Goal: Answer question/provide support

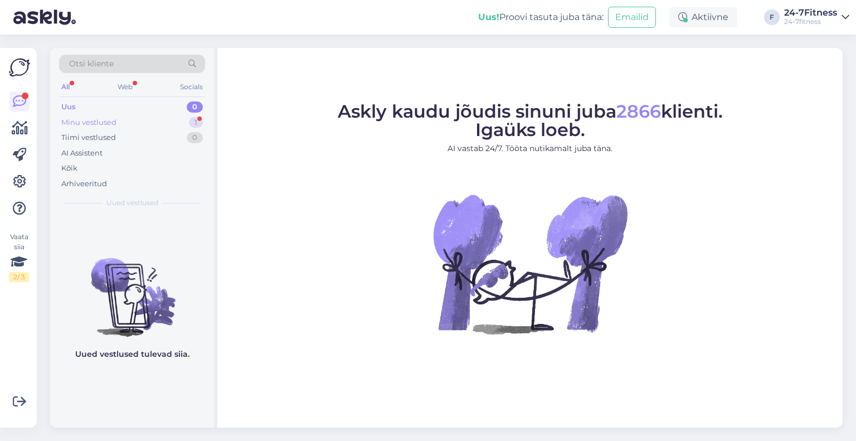
click at [81, 123] on div "Minu vestlused" at bounding box center [88, 122] width 55 height 11
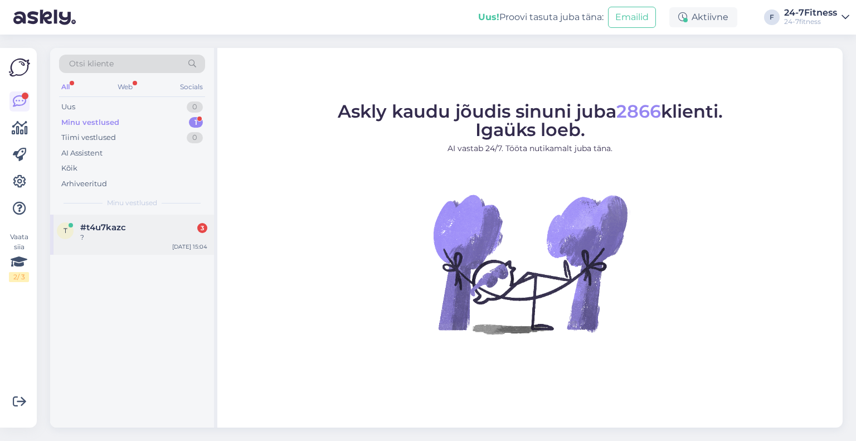
click at [128, 235] on div "?" at bounding box center [143, 237] width 127 height 10
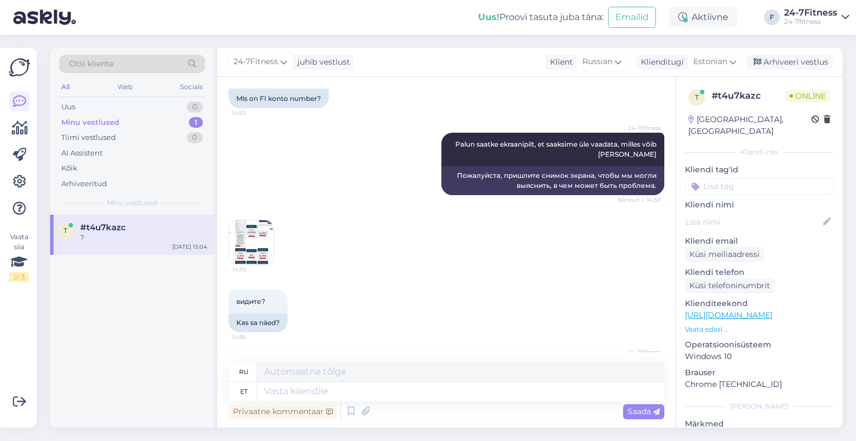
scroll to position [1576, 0]
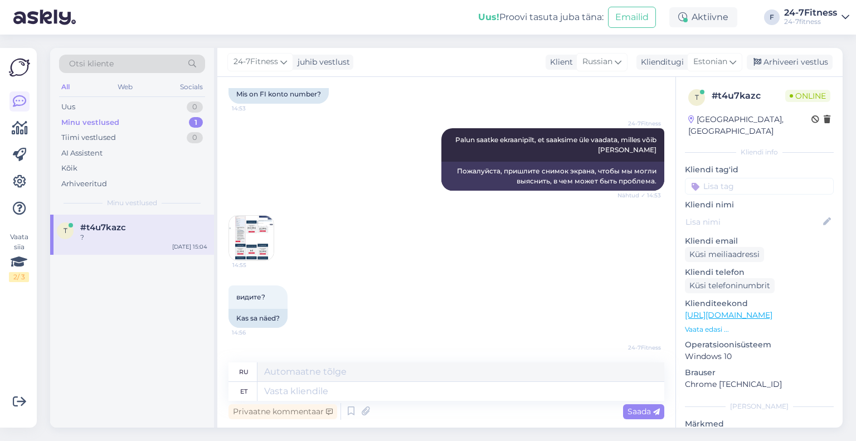
click at [271, 216] on img at bounding box center [251, 238] width 45 height 45
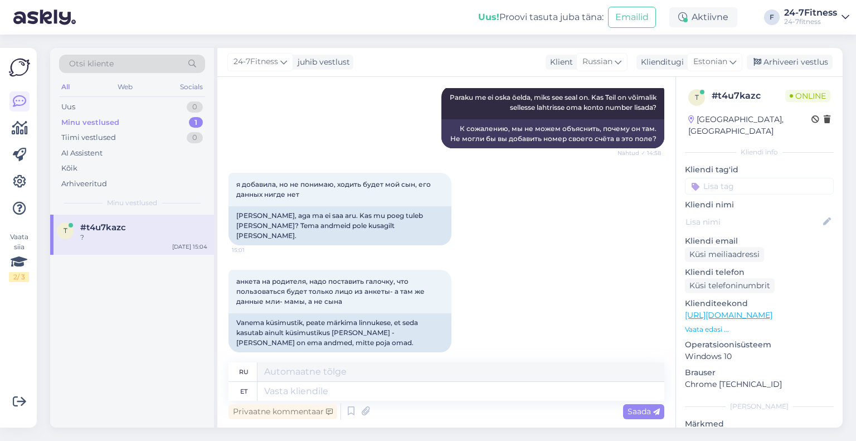
scroll to position [2081, 0]
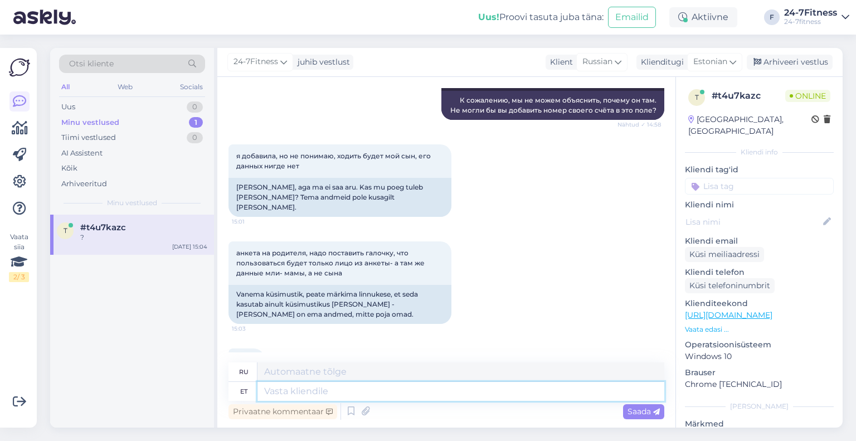
click at [308, 398] on textarea at bounding box center [460, 391] width 407 height 19
type textarea "p"
type textarea "Palun tä"
type textarea "Пожалуйста"
type textarea "Palun täpsustage, kas"
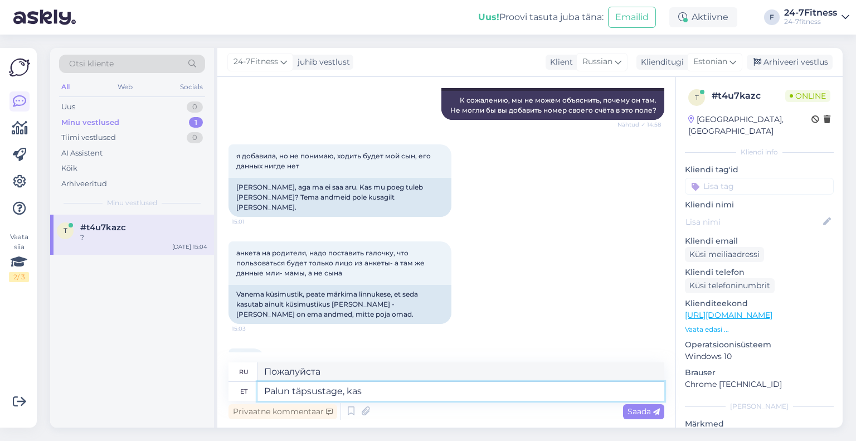
type textarea "Пожалуйста, уточните,"
type textarea "Palun täpsustage, kas"
type textarea "Пожалуйста, укажите,"
type textarea "Palun täpsustage, kas Te"
type textarea "Пожалуйста, укажите, есть ли у вас"
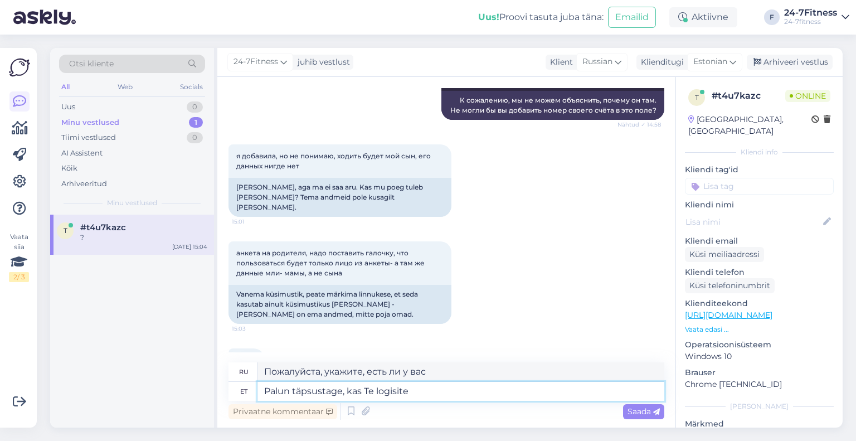
type textarea "Palun täpsustage, kas Te logisite"
type textarea "Укажите, пожалуйста, вошли ли вы в систему."
type textarea "Palun täpsustage, kas Te logisite lapse en"
type textarea "Пожалуйста, укажите, зарегистрировали ли вы ребенка."
type textarea "Palun täpsustage, kas Te logisite lapse andmetega me"
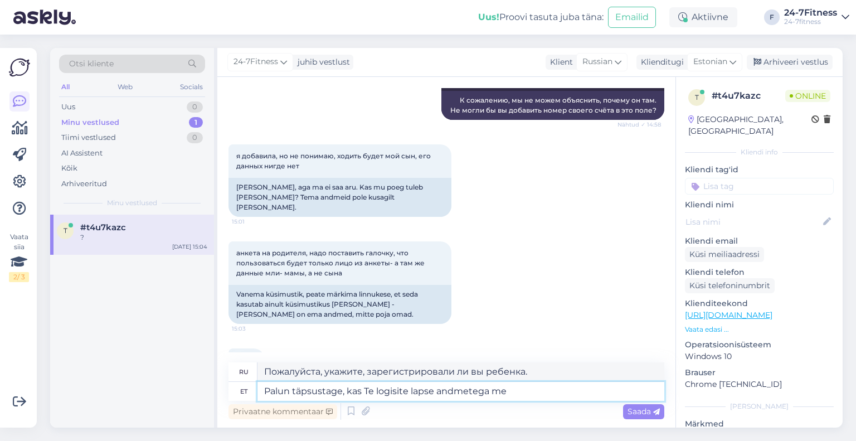
type textarea "Укажите, вошли ли вы в систему с данными вашего ребенка."
type textarea "Palun täpsustage, kas Te logisite lapse andmetega meie kod"
type textarea "Пожалуйста, уточните, вошли ли вы в систему с данными вашего ребенка на нашем с…"
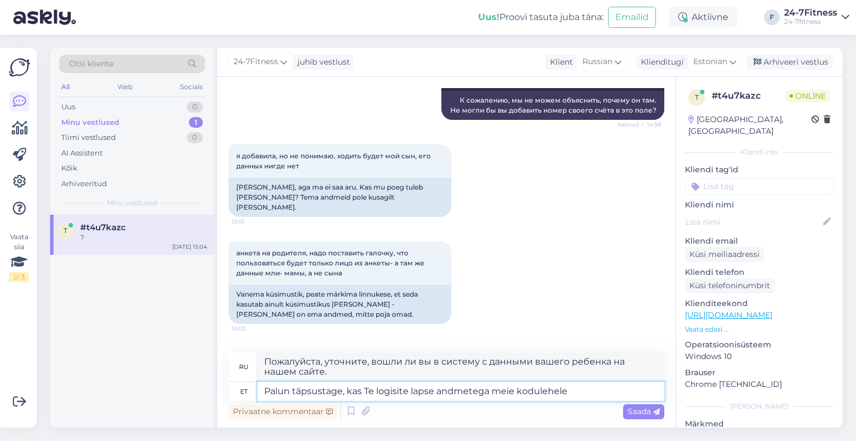
type textarea "Palun täpsustage, kas Te logisite lapse andmetega meie kodulehele"
type textarea "Укажите, пожалуйста, вошли ли вы на наш сайт с данными вашего ребенка."
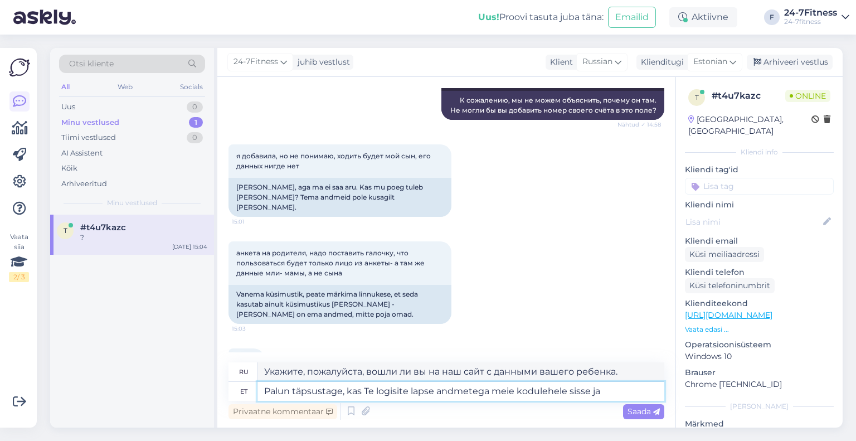
type textarea "Palun täpsustage, kas Te logisite lapse andmetega meie kodulehele sisse ja"
type textarea "Пожалуйста, укажите, вошли ли вы на наш сайт с данными вашего ребенка и"
type textarea "Palun täpsustage, kas Te logisite lapse andmetega meie kodulehele sisse ja siis…"
type textarea "Пожалуйста, уточните, вошли ли вы на наш сайт с данными вашего ребенка, а затем"
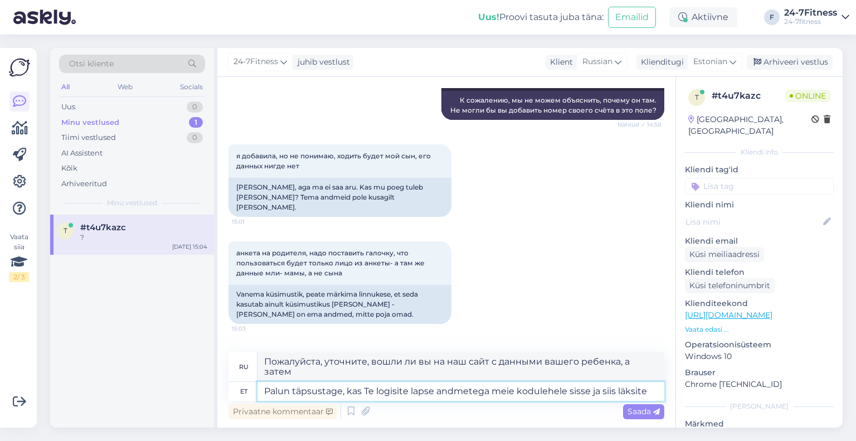
type textarea "Palun täpsustage, kas Te logisite lapse andmetega meie kodulehele sisse ja siis…"
type textarea "Пожалуйста, уточните, вошли ли вы на наш сайт с данными вашего ребенка, а затем…"
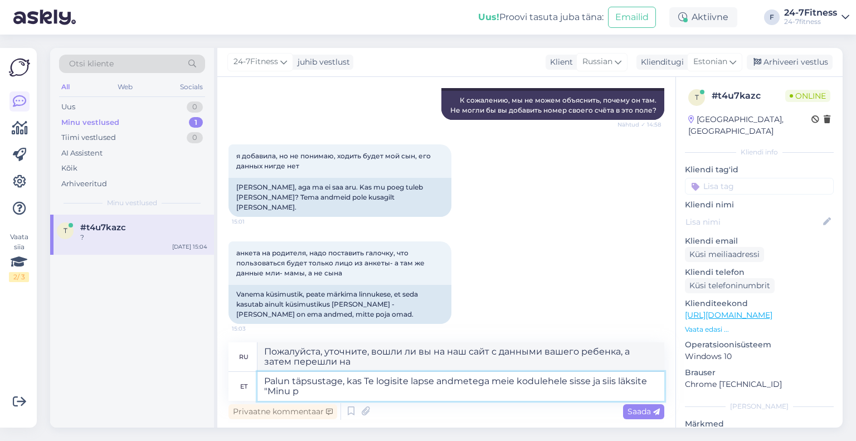
type textarea "Palun täpsustage, kas Te logisite lapse andmetega meie kodulehele sisse ja siis…"
type textarea "Укажите, вошли [PERSON_NAME] вы на наш сайт с данными вашего ребенка, а затем п…"
type textarea "Palun täpsustage, kas Te logisite lapse andmetega meie kodulehele sisse ja siis…"
type textarea "Укажите, вошли [PERSON_NAME] вы на наш сайт, указав данные своего ребенка, а за…"
type textarea "Palun täpsustage, kas Te logisite lapse andmetega meie kodulehele sisse ja siis…"
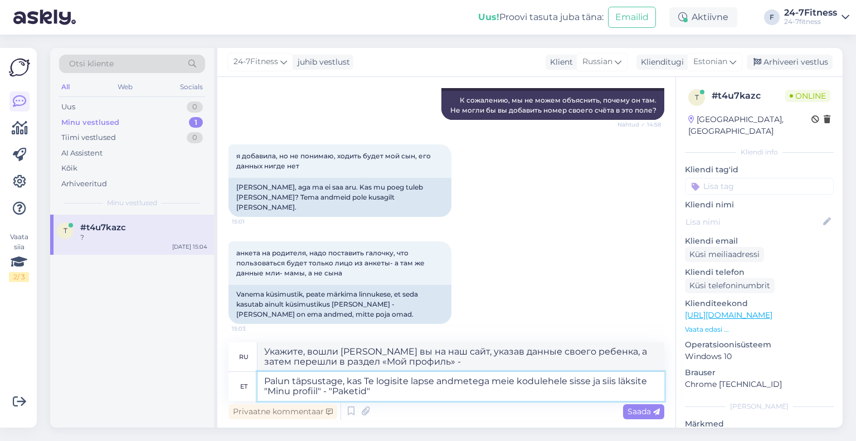
type textarea "Укажите, пожалуйста, вошли ли вы на наш сайт с данными вашего ребенка, а затем …"
type textarea "Palun täpsustage, kas Te logisite lapse andmetega meie kodulehele sisse ja siis…"
type textarea "Уточните, пожалуйста, вы вошли на наш сайт с данными вашего ребенка, а затем пе…"
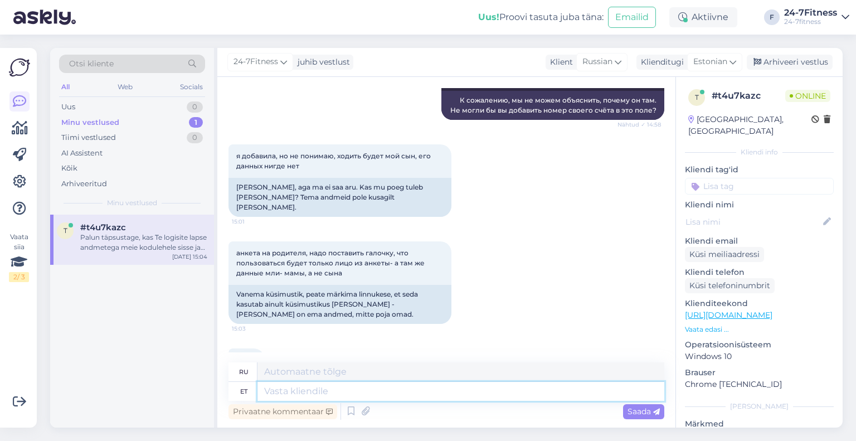
scroll to position [2178, 0]
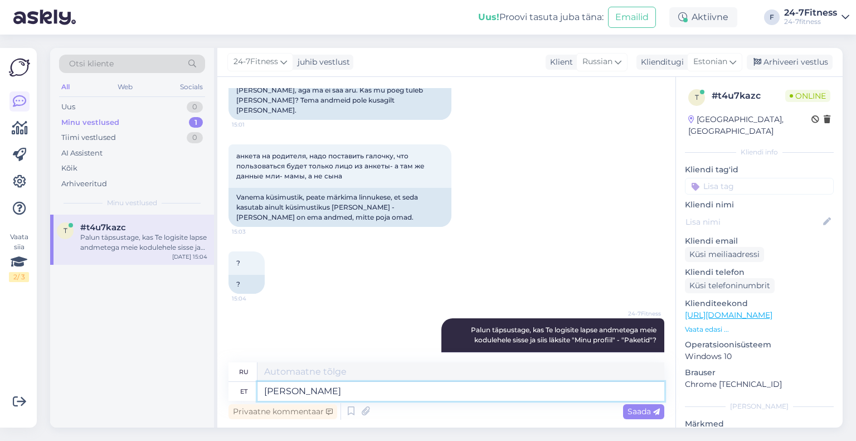
type textarea "Kui t"
type textarea "Если"
type textarea "[PERSON_NAME]"
type textarea "Если ТЫ"
type textarea "[PERSON_NAME] po"
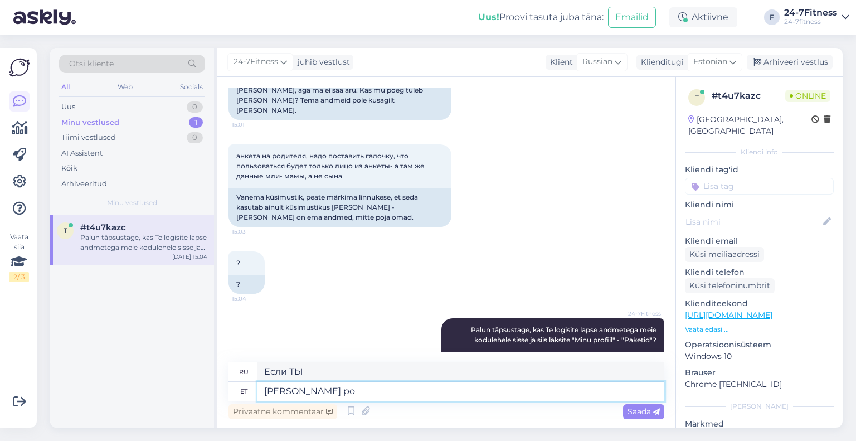
type textarea "Если ты"
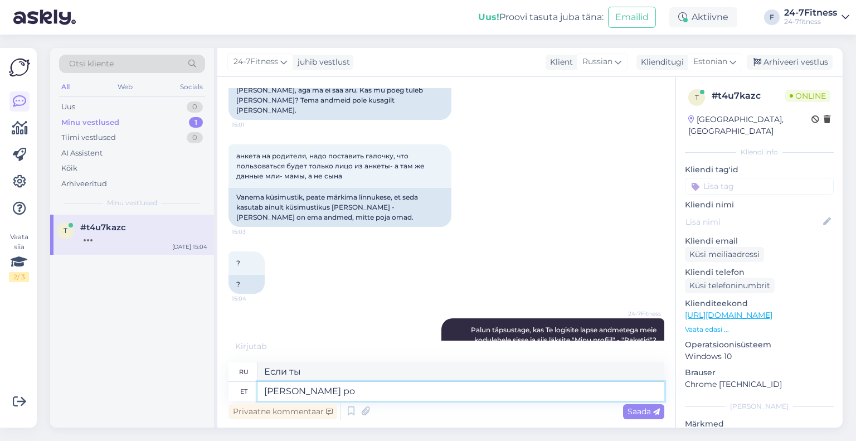
scroll to position [2190, 0]
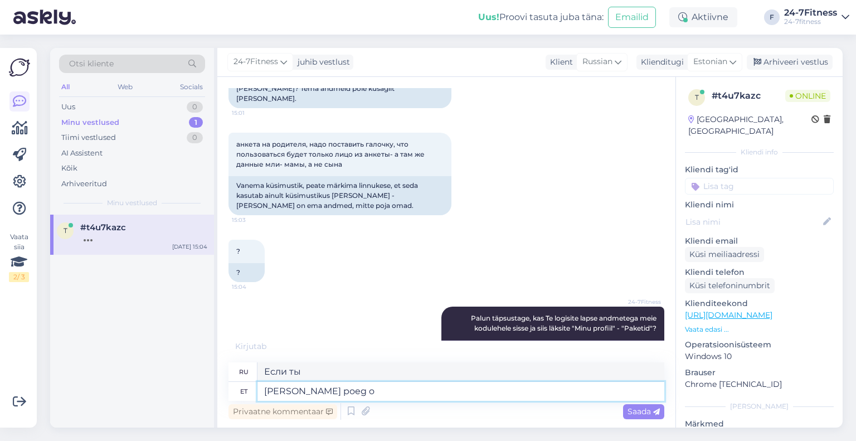
type textarea "[PERSON_NAME] poeg on"
type textarea "Если ваш сын"
type textarea "[PERSON_NAME] poeg on varasemalt o"
type textarea "Если ваш сын ранее"
type textarea "[PERSON_NAME] poeg on varasemalt olnud spor"
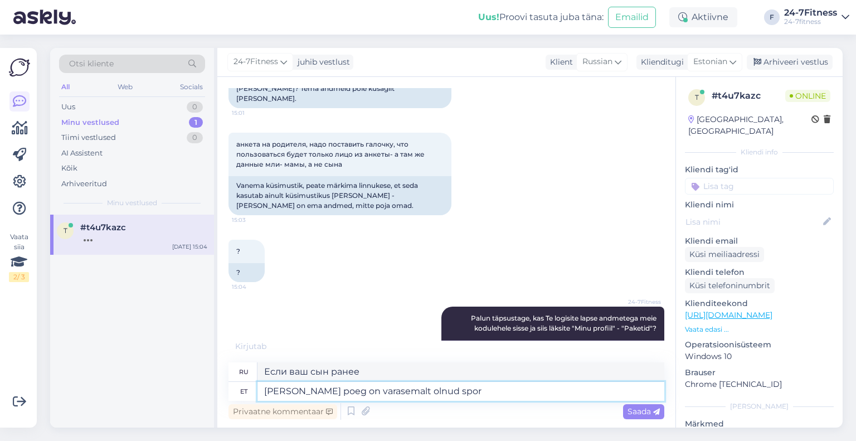
type textarea "Если ваш сын ранее был"
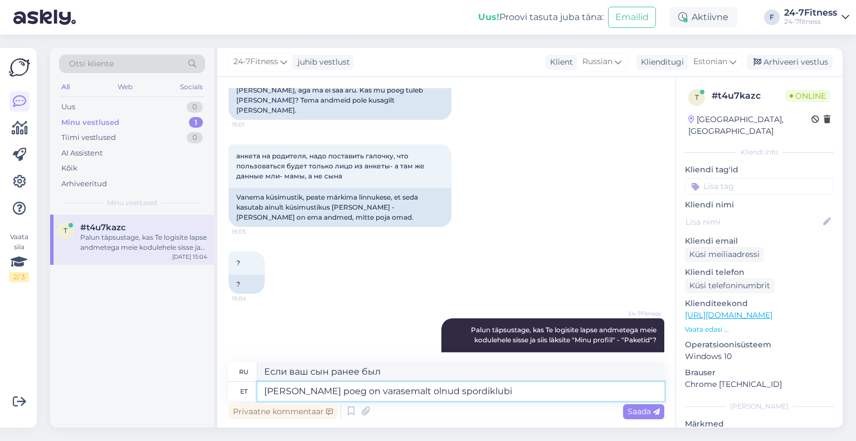
type textarea "[PERSON_NAME] poeg on varasemalt olnud spordiklubi l"
type textarea "Если ваш сын ранее был членом спортивного клуба"
type textarea "[PERSON_NAME] poeg on varasemalt olnud spordiklubi liige, si"
type textarea "Если ваш сын ранее был членом спортивного клуба,"
type textarea "[PERSON_NAME] poeg on varasemalt olnud spordiklubi liige, siis pe"
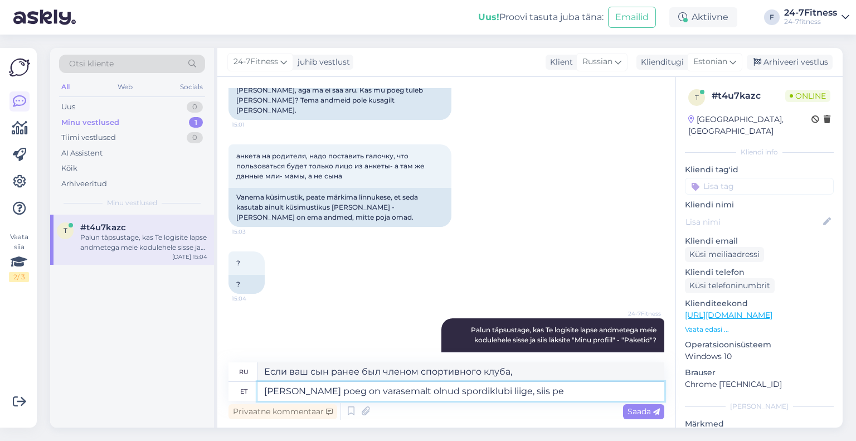
type textarea "Если ваш сын ранее был членом спортивного клуба, то"
type textarea "[PERSON_NAME] poeg on varasemalt olnud spordiklubi liige, siis peate e"
type textarea "Если ваш сын ранее был членом спортивного клуба, вы должны"
type textarea "[PERSON_NAME] poeg on varasemalt olnud spordiklubi liige, siis peate enne sis"
type textarea "Если ваш сын ранее был членом спортивного клуба, вы должны сначала"
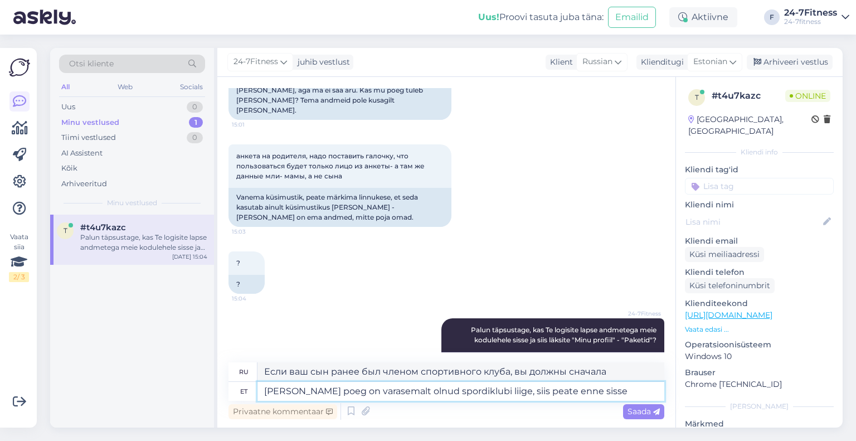
type textarea "[PERSON_NAME] poeg on varasemalt olnud spordiklubi liige, siis peate enne sisse…"
type textarea "Если ваш сын ранее был членом спортивного клуба, вам сначала необходимо зарегис…"
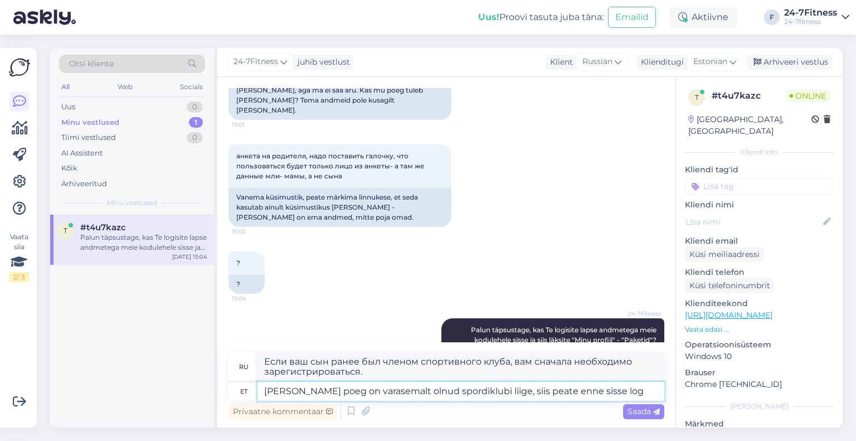
scroll to position [2188, 0]
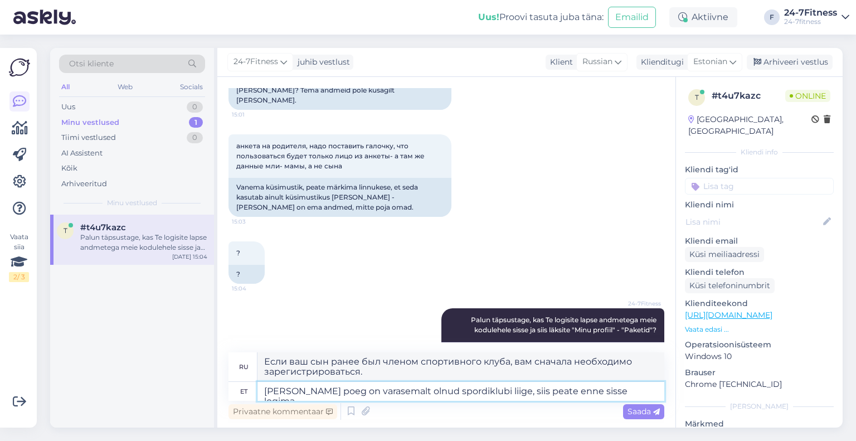
type textarea "[PERSON_NAME] poeg on varasemalt olnud spordiklubi liige, siis peate enne sisse…"
type textarea "Если ваш сын ранее был членом спортивного клуба, вам сначала необходимо войти в…"
type textarea "[PERSON_NAME] poeg on varasemalt olnud spordiklubi liige, siis peate enne sisse…"
type textarea "Если ваш сын ранее был членом спортивного клуба, вам сначала необходимо войти в…"
type textarea "[PERSON_NAME] poeg on varasemalt olnud spordiklubi liige, siis peate enne sisse…"
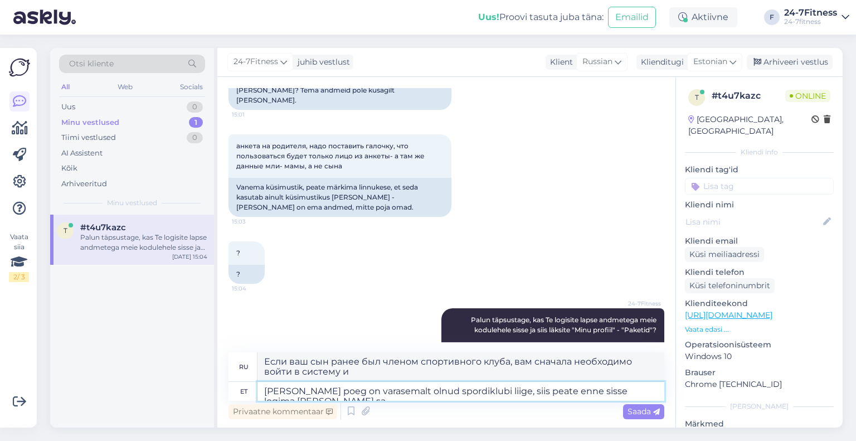
type textarea "Если ваш сын ранее был членом спортивного клуба, вам необходимо сначала войти в…"
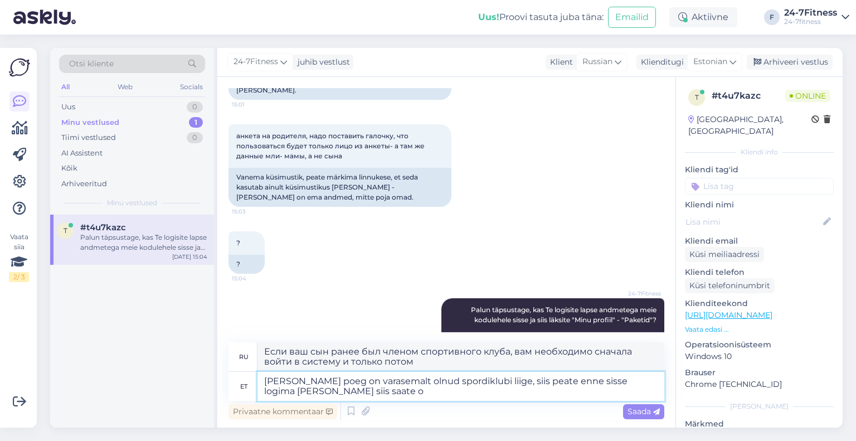
type textarea "[PERSON_NAME] poeg on varasemalt olnud spordiklubi liige, siis peate enne sisse…"
type textarea "Если ваш сын ранее был членом спортивного клуба, вам сначала необходимо войти в…"
type textarea "[PERSON_NAME] poeg on varasemalt olnud spordiklubi liige, siis peate enne sisse…"
type textarea "Если ваш сын ранее был членом спортивного клуба, вам необходимо сначала войти в…"
type textarea "[PERSON_NAME] poeg on varasemalt olnud spordiklubi liige, siis peate enne sisse…"
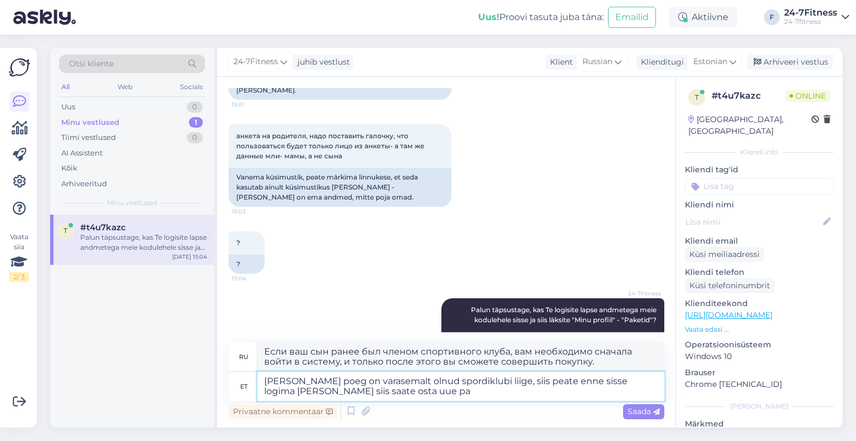
type textarea "Если ваш сын ранее был членом спортивного клуба, вам сначала необходимо войти в…"
type textarea "[PERSON_NAME] poeg on varasemalt olnud spordiklubi liige, siis peate enne sisse…"
type textarea "Если ваш сын ранее был членом спортивного клуба, вам необходимо сначала войти в…"
type textarea "[PERSON_NAME] poeg on varasemalt olnud spordiklubi liige, siis peate enne sisse…"
type textarea "Если ваш сын ранее был членом спортивного клуба, вам необходимо сначала войти в…"
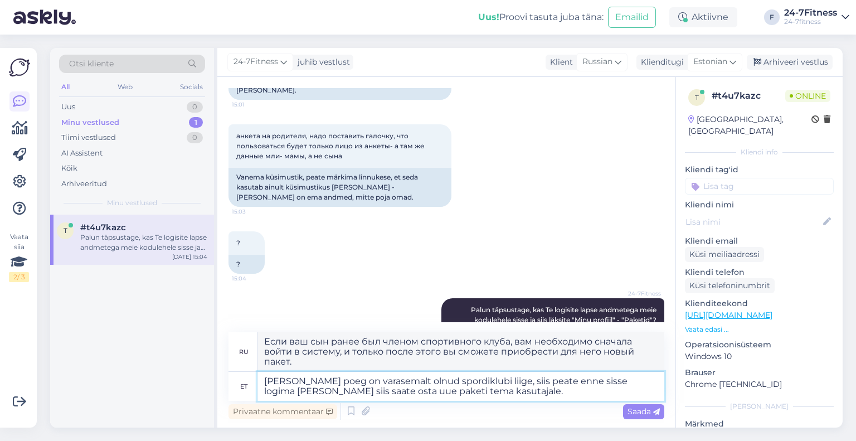
type textarea "[PERSON_NAME] poeg on varasemalt olnud spordiklubi liige, siis peate enne sisse…"
type textarea "Если ваш сын ранее был членом спортивного клуба, вам необходимо сначала войти в…"
type textarea "[PERSON_NAME] poeg on varasemalt olnud spordiklubi liige, siis peate enne sisse…"
type textarea "Если ваш сын ранее был членом спортивного клуба, вам необходимо сначала войти в…"
type textarea "[PERSON_NAME] poeg on varasemalt olnud spordiklubi liige, siis peate enne sisse…"
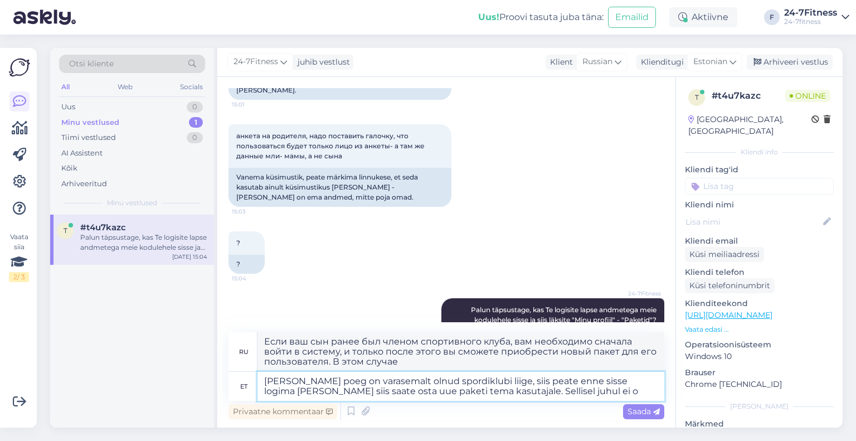
type textarea "Если ваш сын ранее был членом спортивного клуба, вам сначала необходимо войти в…"
type textarea "[PERSON_NAME] poeg on varasemalt olnud spordiklubi liige, siis peate enne sisse…"
type textarea "Если ваш сын ранее был членом спортивного клуба, вам необходимо сначала войти в…"
type textarea "[PERSON_NAME] poeg on varasemalt olnud spordiklubi liige, siis peate enne sisse…"
type textarea "Если ваш сын ранее был членом спортивного клуба, вам необходимо сначала войти в…"
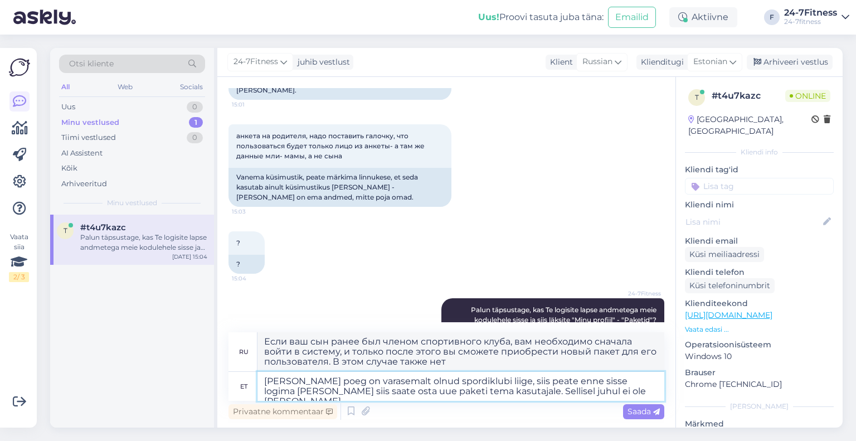
type textarea "[PERSON_NAME] poeg on varasemalt olnud spordiklubi liige, siis peate enne sisse…"
type textarea "Если ваш сын ранее был членом спортивного клуба, вам необходимо сначала войти в…"
type textarea "[PERSON_NAME] poeg on varasemalt olnud spordiklubi liige, siis peate enne sisse…"
type textarea "Если ваш сын ранее был членом спортивного клуба, вам необходимо сначала авториз…"
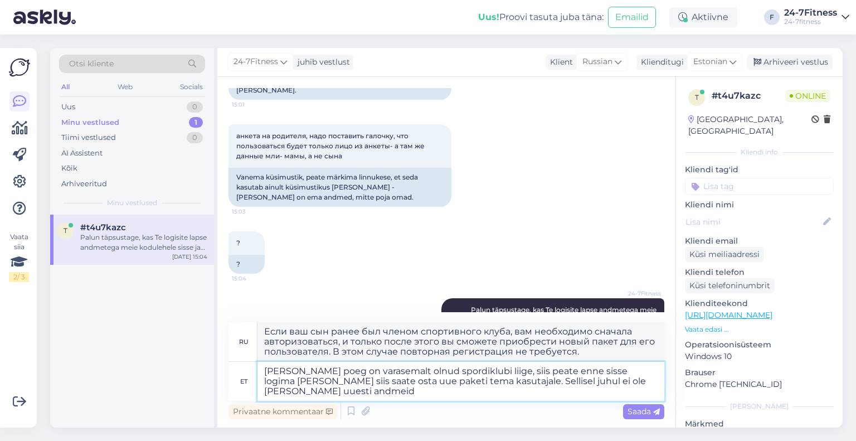
type textarea "[PERSON_NAME] poeg on varasemalt olnud spordiklubi liige, siis peate enne sisse…"
type textarea "Если ваш сын ранее был членом спортивного клуба, вам необходимо сначала войти в…"
type textarea "[PERSON_NAME] poeg on varasemalt olnud spordiklubi liige, siis peate enne sisse…"
type textarea "Если ваш сын ранее был членом спортивного клуба, вам необходимо сначала войти в…"
type textarea "[PERSON_NAME] poeg on varasemalt olnud spordiklubi liige, siis peate enne sisse…"
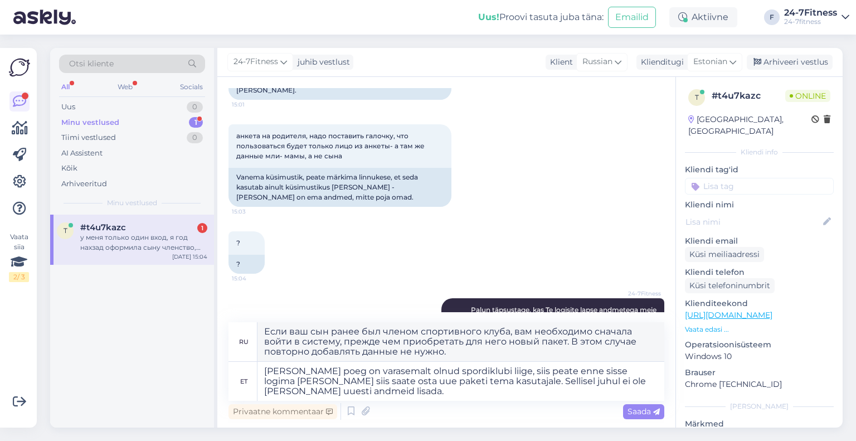
scroll to position [2305, 0]
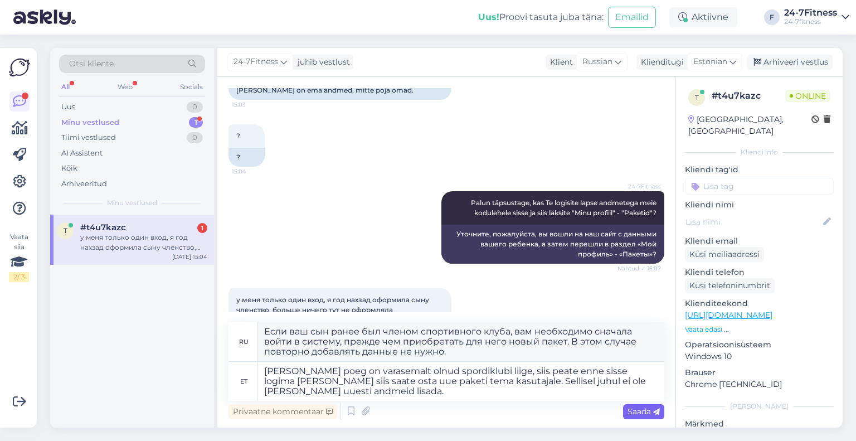
click at [631, 410] on span "Saada" at bounding box center [643, 411] width 32 height 10
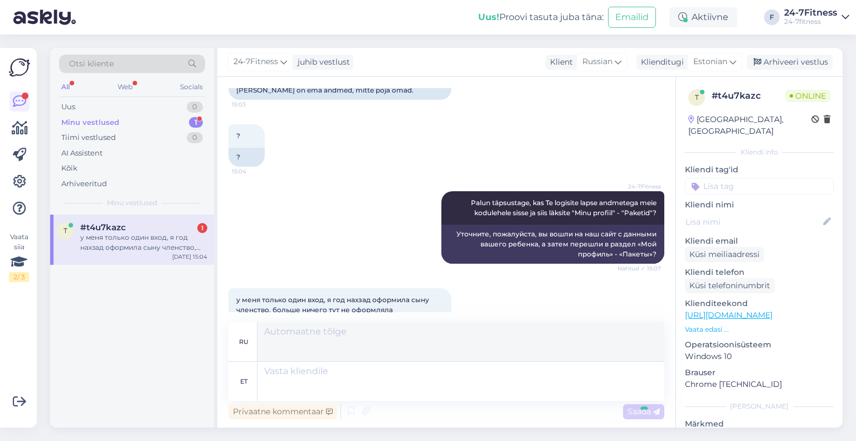
scroll to position [2392, 0]
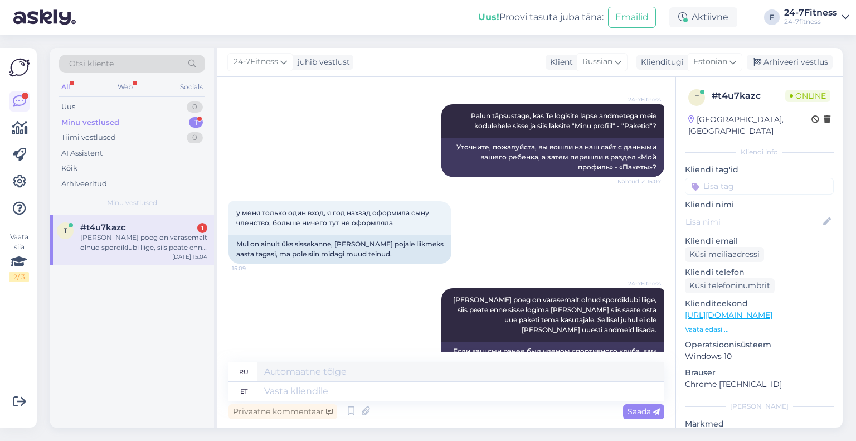
click at [352, 213] on div "у меня только один вход, я год нахзад оформила сыну членство, больше ничего тут…" at bounding box center [446, 232] width 436 height 87
click at [283, 389] on textarea at bounding box center [460, 391] width 407 height 19
type textarea "Kui o"
type textarea "Если"
type textarea "[PERSON_NAME] os"
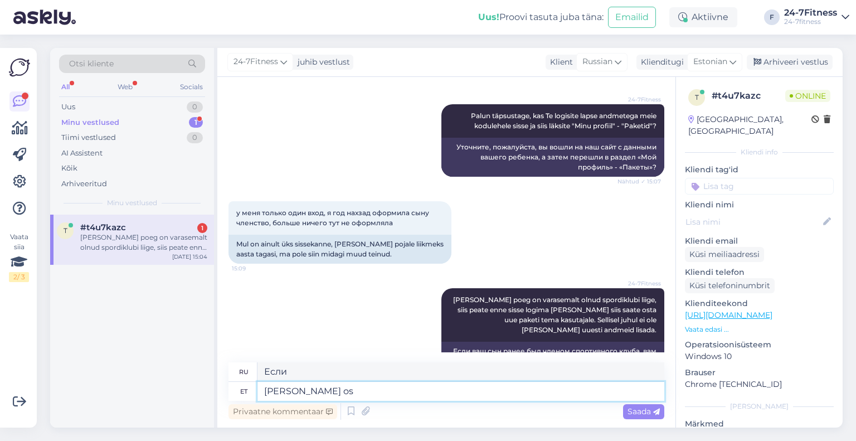
type textarea "Если вы"
type textarea "[PERSON_NAME] ostnud la"
type textarea "Если вы приобрели"
type textarea "[PERSON_NAME] ostnud lapsele"
type textarea "Если вы купили для ребенка"
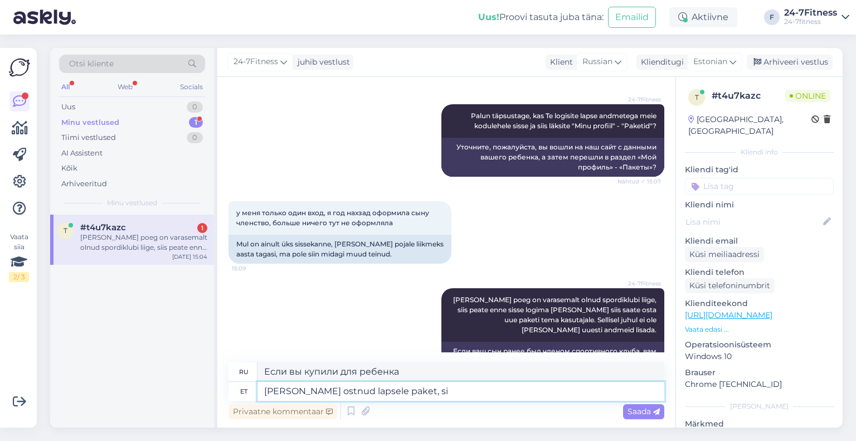
type textarea "[PERSON_NAME] ostnud lapsele paket, sii"
type textarea "Если вы приобрели пакет для своего ребенка,"
type textarea "[PERSON_NAME] ostnud lapsele paketi, siis s"
type textarea "Если вы приобрели пакет для своего ребенка, то"
type textarea "[PERSON_NAME] ostnud lapsele paketi, siis see täh"
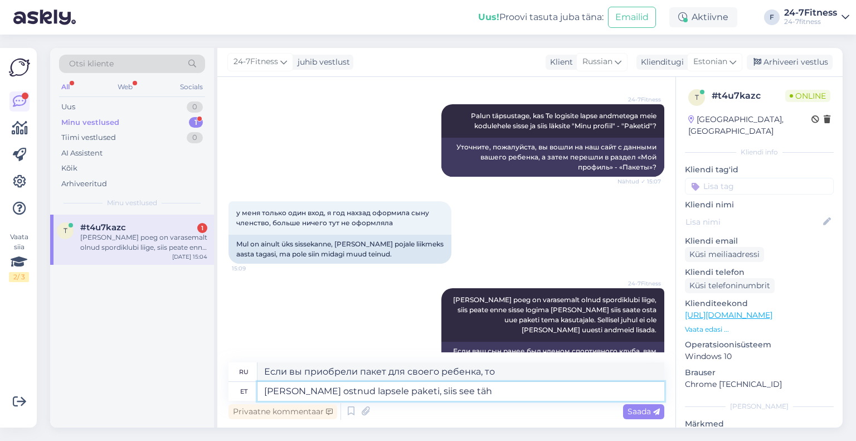
type textarea "Если вы приобрели пакет для своего ребенка, он"
type textarea "[PERSON_NAME] ostnud lapsele paketi, siis see tähendab, et t"
type textarea "Если вы приобрели пакет для своего ребенка, это значит,"
type textarea "[PERSON_NAME] ostnud lapsele paketi, siis see tähendab, et ta"
type textarea "Если вы приобрели пакет для своего ребенка, это означает, что"
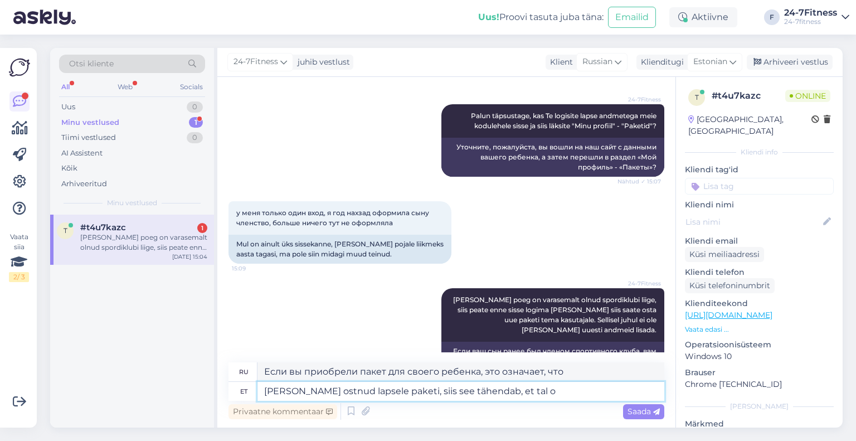
type textarea "[PERSON_NAME] ostnud lapsele paketi, siis see tähendab, et tal on"
type textarea "Если вы приобрели пакет для своего ребенка, это означает, что он/она"
type textarea "[PERSON_NAME] ostnud lapsele paketi, siis see tähendab, et [PERSON_NAME] ka"
type textarea "Если вы приобрели пакет для своего ребенка, это значит, что у него/нее также ес…"
type textarea "[PERSON_NAME] ostnud lapsele paketi, siis see tähendab, et tal on ole"
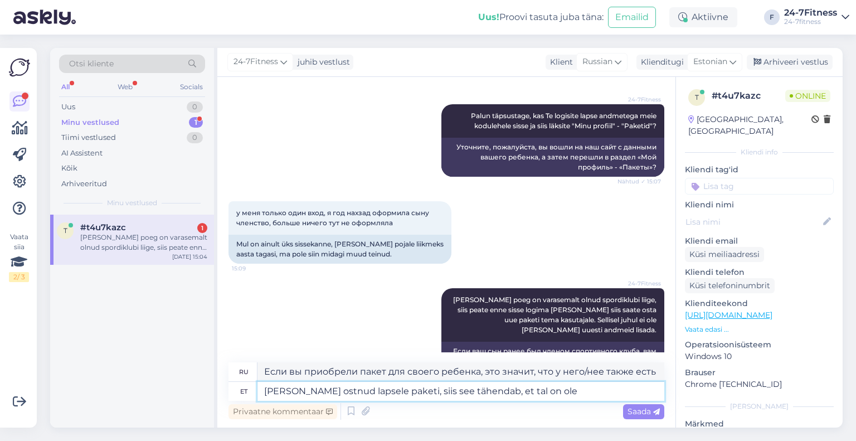
type textarea "Если вы приобрели пакет для своего ребенка, это значит, что у него/нее есть"
type textarea "[PERSON_NAME] ostnud lapsele paketi, siis see tähendab, et tal on olemas ka kasu"
type textarea "Если вы приобрели пакет для своего ребенка, это значит, что у него также есть"
type textarea "[PERSON_NAME] ostnud lapsele paketi, siis see tähendab, et tal on olemas ka kas…"
type textarea "Если вы приобрели пакет для ребенка, это значит, что у него тоже есть пользоват…"
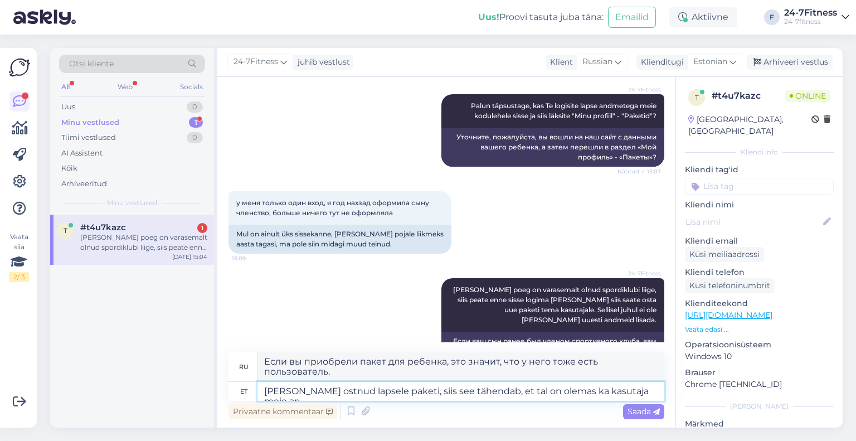
type textarea "[PERSON_NAME] ostnud lapsele paketi, siis see tähendab, et tal on olemas ka kas…"
type textarea "Если вы приобрели пакет для своего ребенка, это означает, что у него также есть…"
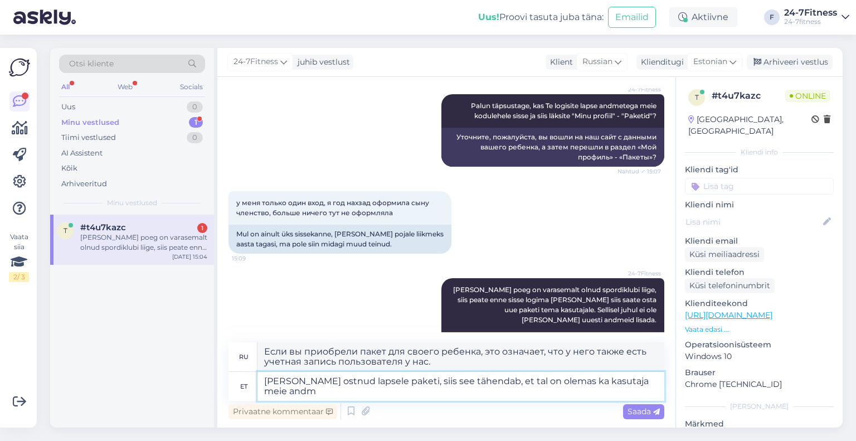
scroll to position [2412, 0]
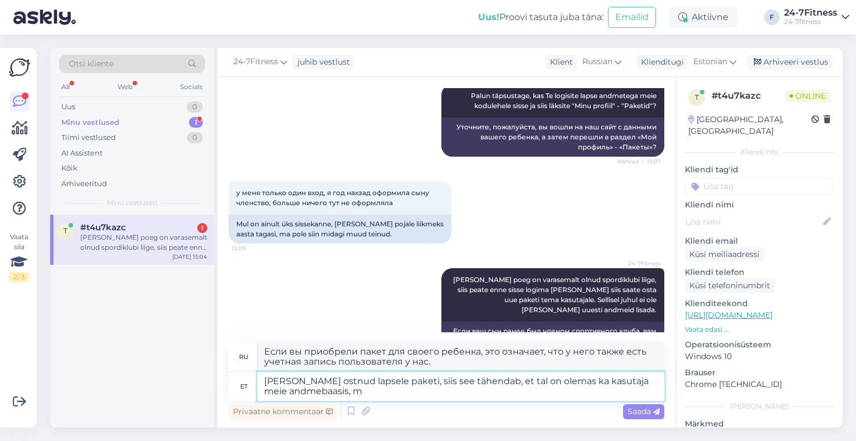
type textarea "[PERSON_NAME] ostnud lapsele paketi, siis see tähendab, et tal on olemas ka kas…"
type textarea "Если вы приобрели пакет для своего ребенка, это значит, что у него тоже есть по…"
type textarea "[PERSON_NAME] ostnud lapsele paketi, siis see tähendab, et tal on olemas ka kas…"
type textarea "Если вы приобрели пакет для своего ребенка, это значит, что у него тоже есть по…"
type textarea "[PERSON_NAME] ostnud lapsele paketi, siis see tähendab, et tal on olemas ka kas…"
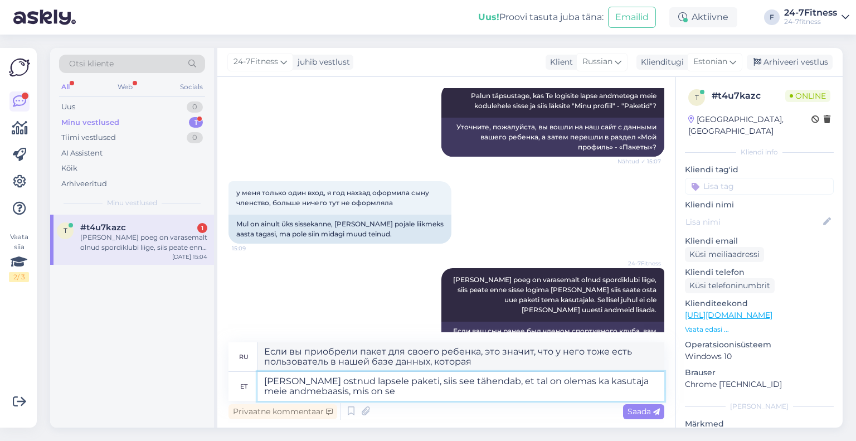
type textarea "Если вы приобрели пакет для своего ребенка, это значит, что у него также есть п…"
type textarea "[PERSON_NAME] ostnud lapsele paketi, siis see tähendab, et tal on olemas ka kas…"
type textarea "Если вы приобрели пакет для ребенка, это означает, что у него также есть пользо…"
type textarea "[PERSON_NAME] ostnud lapsele paketi, siis see tähendab, et tal on olemas ka kas…"
type textarea "Если вы приобрели пакет для ребенка, это означает, что в нашей базе данных с ни…"
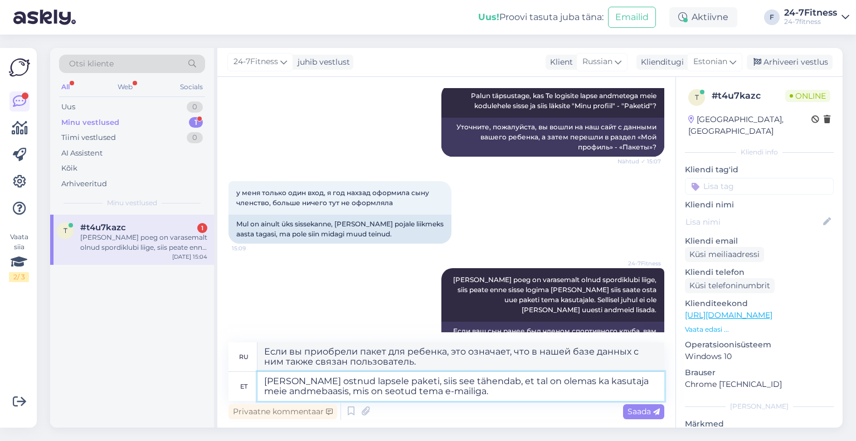
type textarea "[PERSON_NAME] ostnud lapsele paketi, siis see tähendab, et tal on olemas ka kas…"
type textarea "Если вы приобрели пакет для своего ребенка, это означает, что у него также есть…"
type textarea "[PERSON_NAME] ostnud lapsele paketi, siis see tähendab, et tal on olemas ka kas…"
type textarea "Если вы приобрели пакет для своего ребёнка, это означает, что в нашей базе данн…"
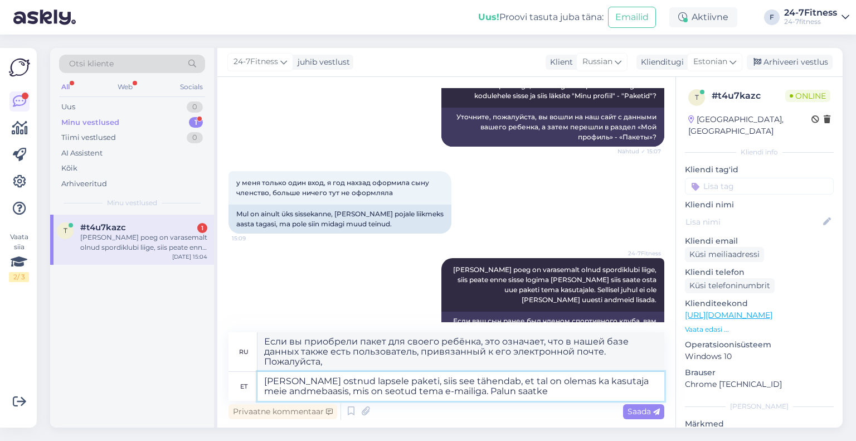
type textarea "[PERSON_NAME] ostnud lapsele paketi, siis see tähendab, et tal on olemas ka kas…"
type textarea "Если вы приобрели пакет для своего ребёнка, это означает, что у него также есть…"
type textarea "[PERSON_NAME] ostnud lapsele paketi, siis see tähendab, et tal on olemas ka kas…"
type textarea "Если вы приобрели пакет для своего ребёнка, это означает, что у него также есть…"
type textarea "[PERSON_NAME] ostnud lapsele paketi, siis see tähendab, et tal on olemas ka kas…"
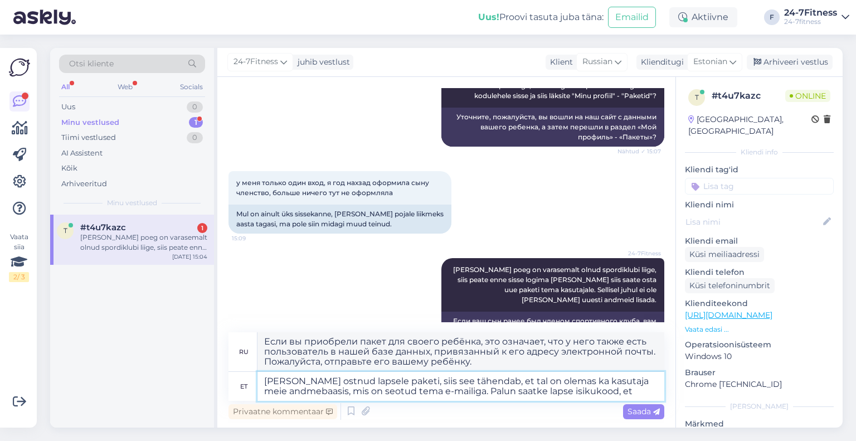
type textarea "Если вы приобрели пакет для своего ребёнка, это означает, что у него также есть…"
type textarea "[PERSON_NAME] ostnud lapsele paketi, siis see tähendab, et tal on olemas ka kas…"
type textarea "Если вы приобрели пакет для своего ребёнка, это означает, что у него также есть…"
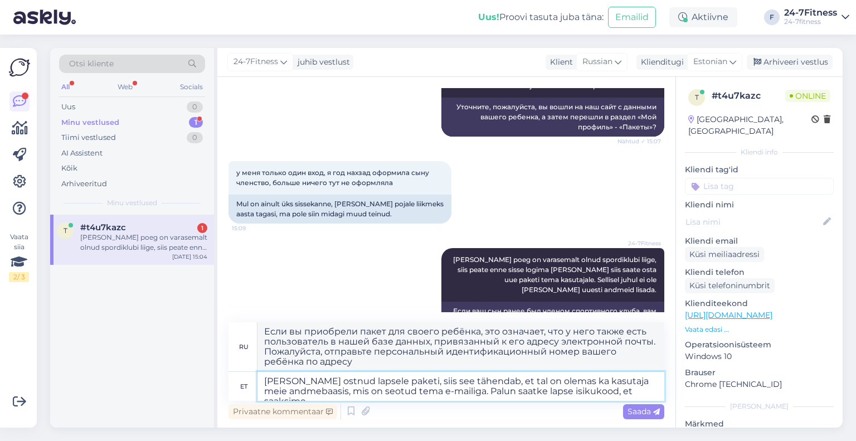
type textarea "[PERSON_NAME] ostnud lapsele paketi, siis see tähendab, et tal on olemas ka kas…"
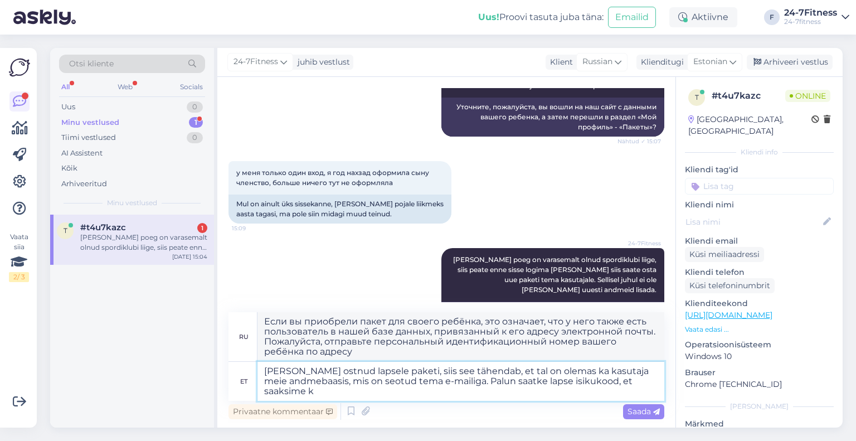
type textarea "Если вы приобрели пакет для своего ребёнка, это означает, что у него также есть…"
type textarea "[PERSON_NAME] ostnud lapsele paketi, siis see tähendab, et tal on olemas ka kas…"
type textarea "Если вы приобрели пакет для ребёнка, это означает, что в нашей базе данных такж…"
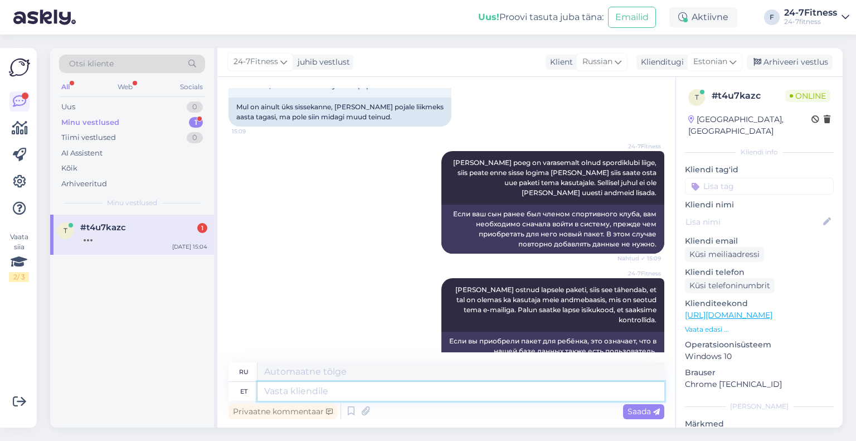
scroll to position [2596, 0]
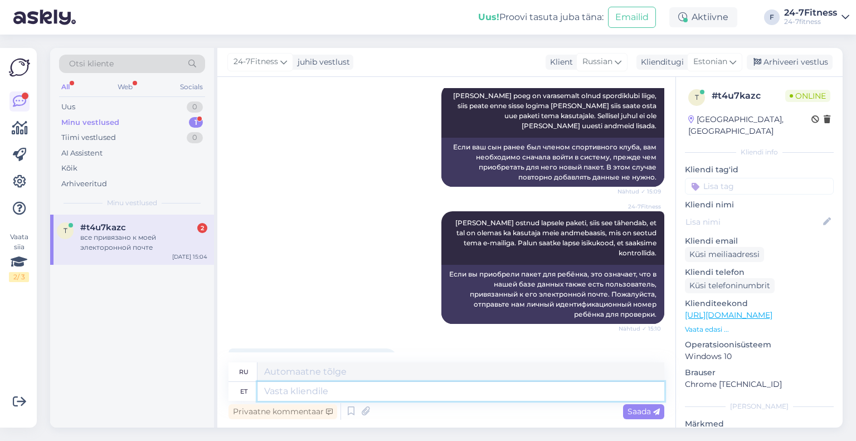
click at [318, 391] on textarea at bounding box center [460, 391] width 407 height 19
type textarea "Selge. K"
type textarea "Прозрачный."
type textarea "Selge. Kuidas Te"
type textarea "Ясно. Как?"
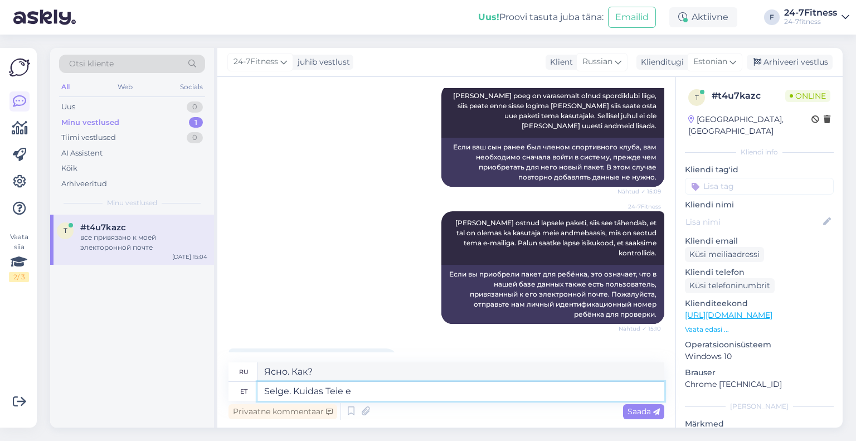
type textarea "Selge. Kuidas Teie e-"
type textarea "Хорошо. Как дела?"
type textarea "Selge. Kuidas Teie e-mail o"
type textarea "Хорошо. Как твоя электронная почта?"
type textarea "Selge. Kuidas Teie e-mail on."
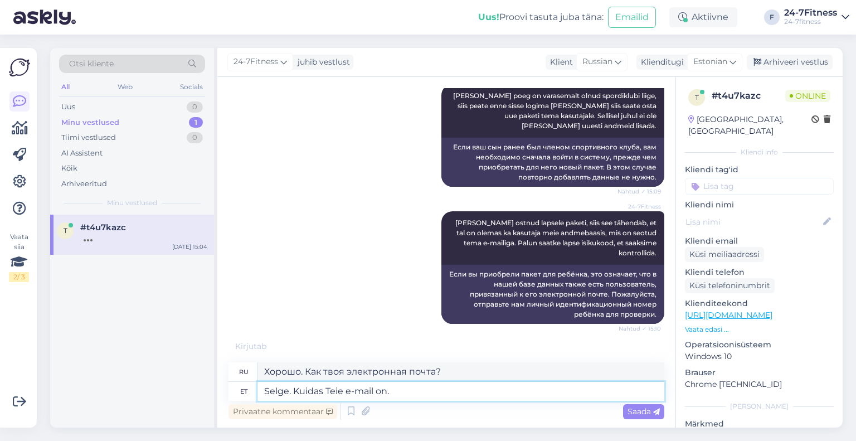
type textarea "Хорошо. Какой у вас адрес электронной почты?"
type textarea "Selge. Kuidas Teie e-mail on?"
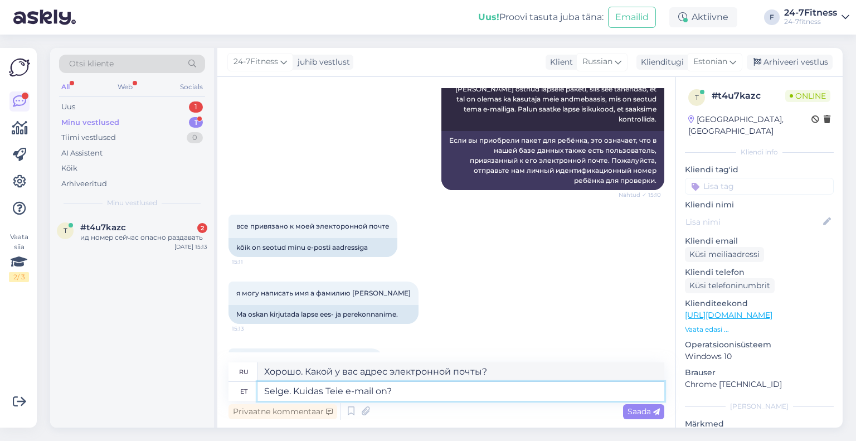
click at [410, 394] on textarea "Selge. Kuidas Teie e-mail on?" at bounding box center [460, 391] width 407 height 19
click at [621, 410] on div "Privaatne kommentaar Saada" at bounding box center [446, 411] width 436 height 21
click at [624, 410] on div "Saada" at bounding box center [643, 411] width 41 height 15
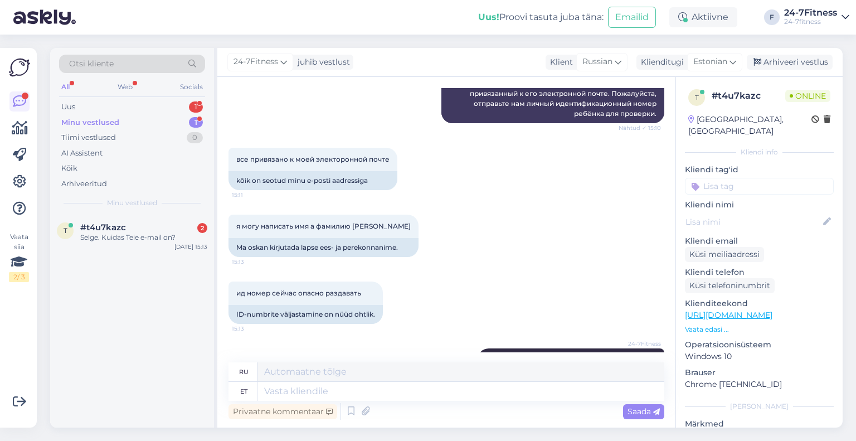
scroll to position [2741, 0]
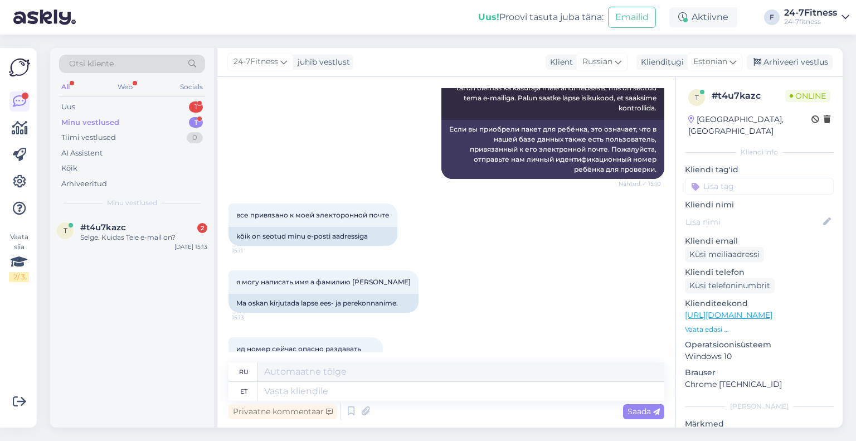
click at [138, 123] on div "Minu vestlused 1" at bounding box center [132, 123] width 146 height 16
click at [140, 111] on div "Uus 1" at bounding box center [132, 107] width 146 height 16
click at [143, 229] on div "#s5ufrosv 1" at bounding box center [143, 227] width 127 height 10
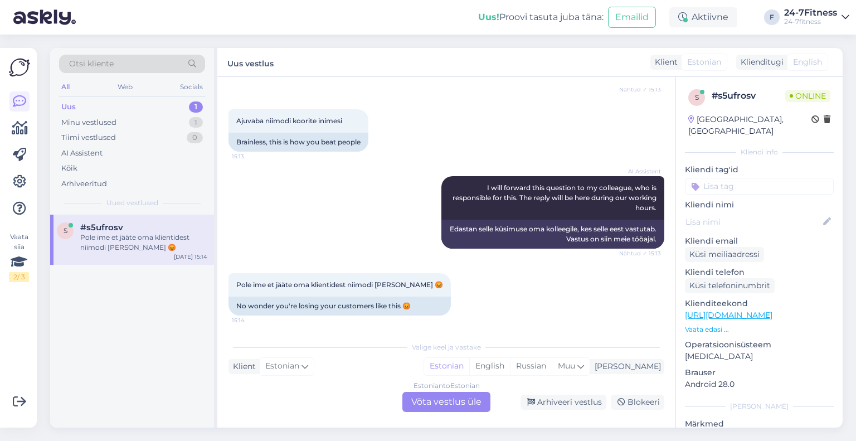
scroll to position [265, 0]
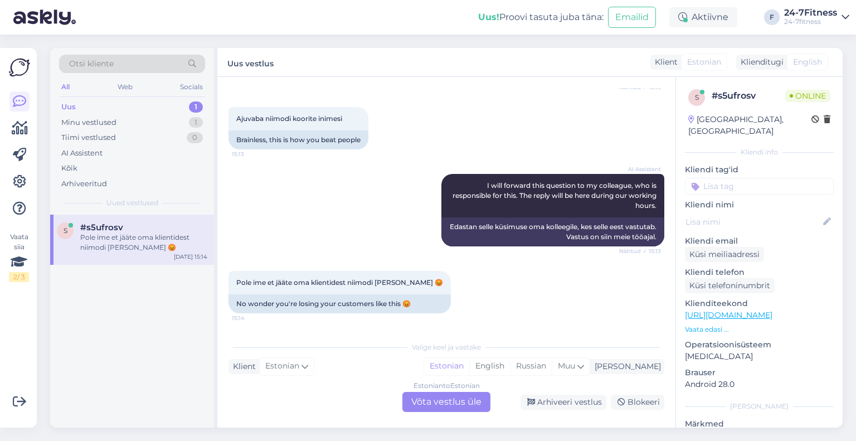
click at [383, 383] on div "Valige [PERSON_NAME] vastake Klient Estonian Mina Estonian English Russian Muu …" at bounding box center [446, 373] width 436 height 76
click at [420, 402] on div "Estonian to Estonian Võta vestlus üle" at bounding box center [446, 402] width 88 height 20
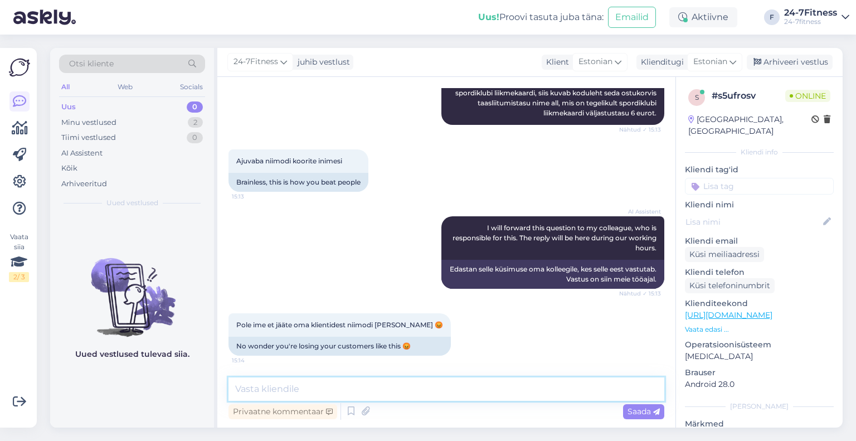
click at [372, 390] on textarea at bounding box center [446, 388] width 436 height 23
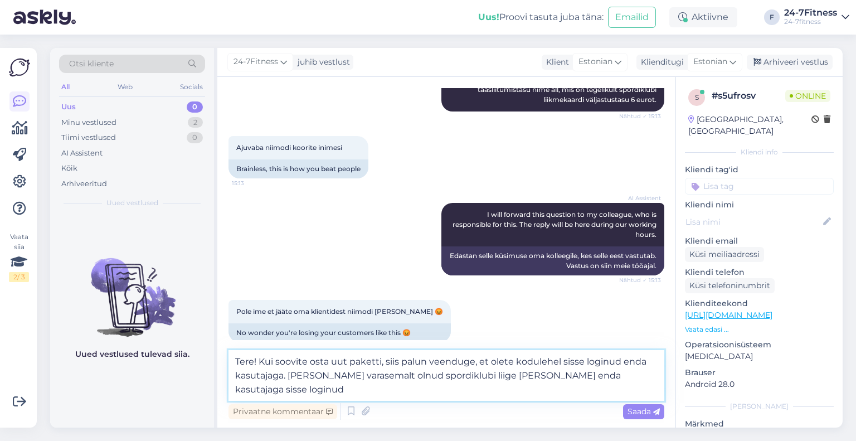
scroll to position [251, 0]
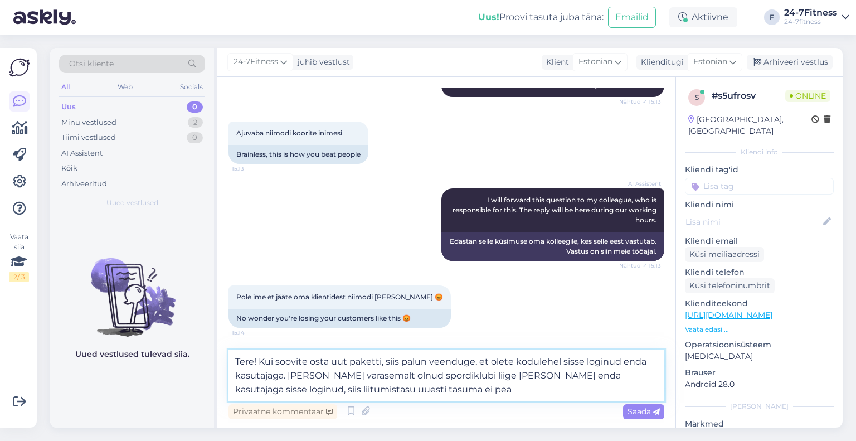
type textarea "Tere! Kui soovite osta uut paketti, siis palun veenduge, et olete kodulehel sis…"
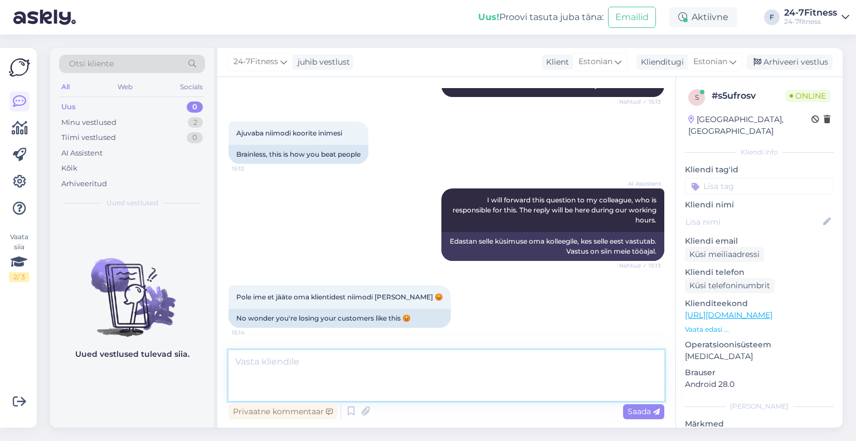
scroll to position [301, 0]
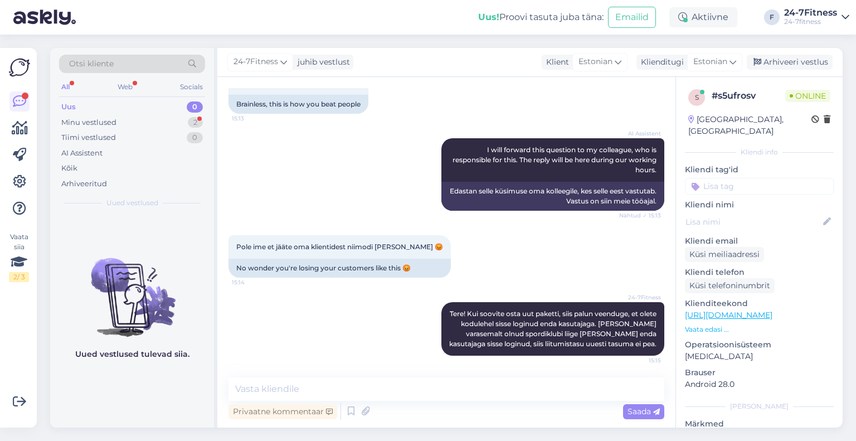
click at [101, 113] on div "Uus 0" at bounding box center [132, 107] width 146 height 16
click at [123, 121] on div "Minu vestlused 2" at bounding box center [132, 123] width 146 height 16
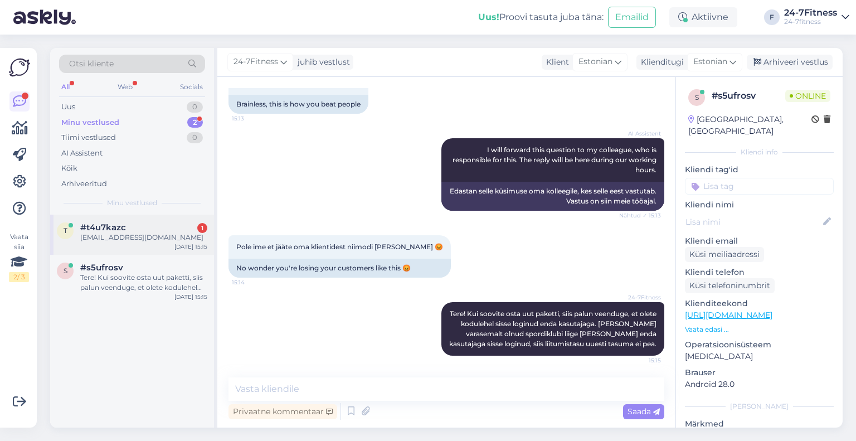
click at [121, 231] on span "#t4u7kazc" at bounding box center [103, 227] width 46 height 10
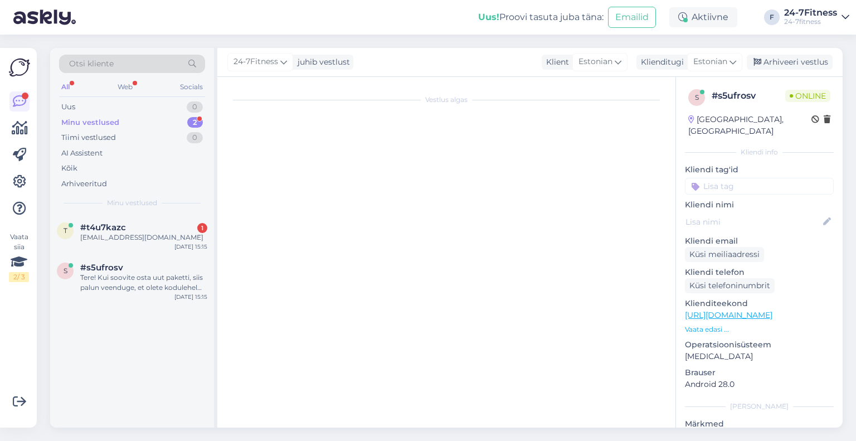
scroll to position [2863, 0]
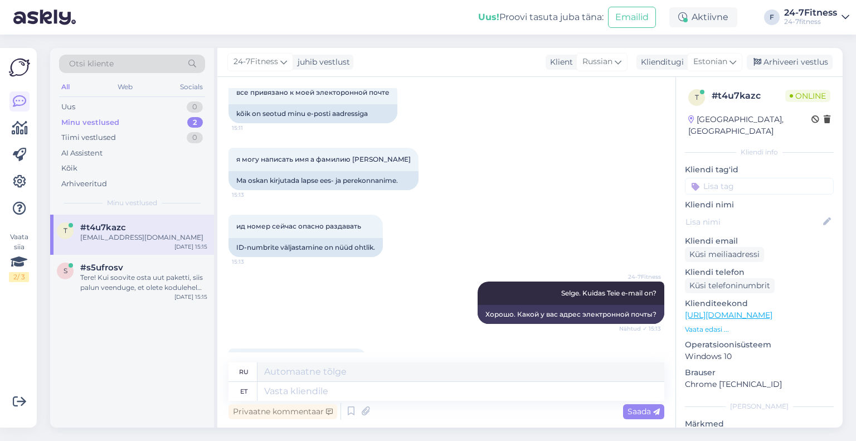
drag, startPoint x: 298, startPoint y: 311, endPoint x: 236, endPoint y: 305, distance: 61.6
click at [236, 348] on div "[EMAIL_ADDRESS][DOMAIN_NAME] 15:15" at bounding box center [297, 359] width 139 height 23
copy link "[EMAIL_ADDRESS][DOMAIN_NAME]"
click at [330, 376] on textarea at bounding box center [460, 371] width 407 height 19
click at [328, 397] on textarea at bounding box center [460, 391] width 407 height 19
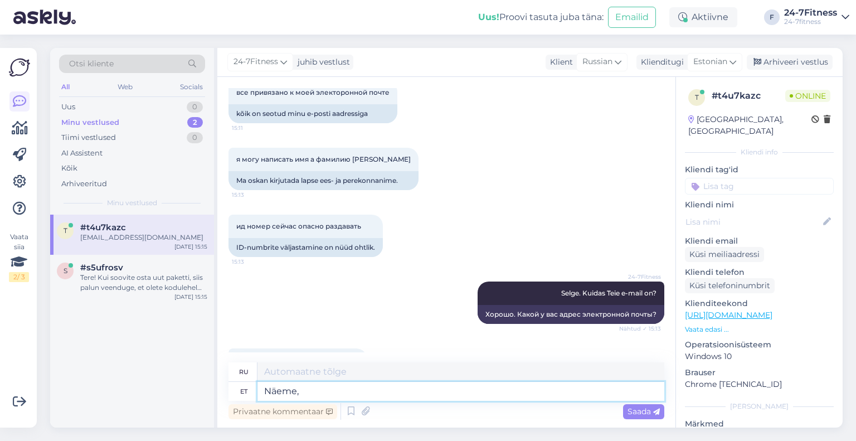
type textarea "Näeme,"
type textarea "Посмотрим,"
type textarea "Näeme, et t"
type textarea "Мы видим, что"
type textarea "Näeme, et tegemist on"
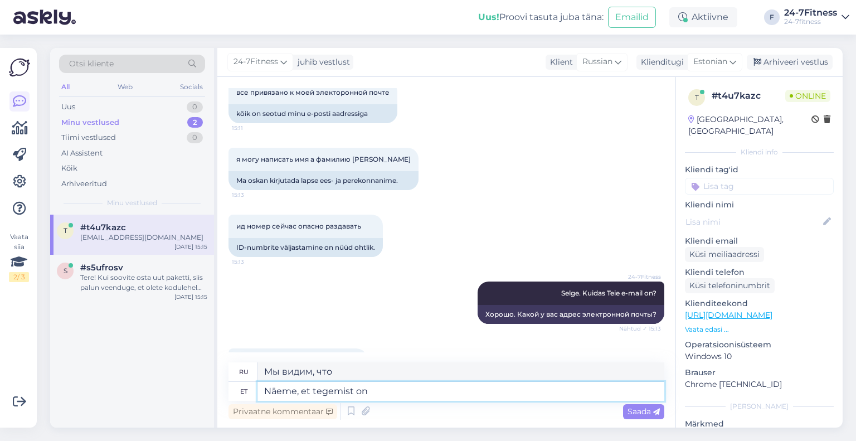
type textarea "Мы видим, что это так"
type textarea "Näeme, et tegemist on Dmitri"
type textarea "Мы видим, что это [PERSON_NAME]."
type textarea "Näeme, et tegemist on [PERSON_NAME]"
type textarea "Мы видим, что это пользователь [PERSON_NAME]."
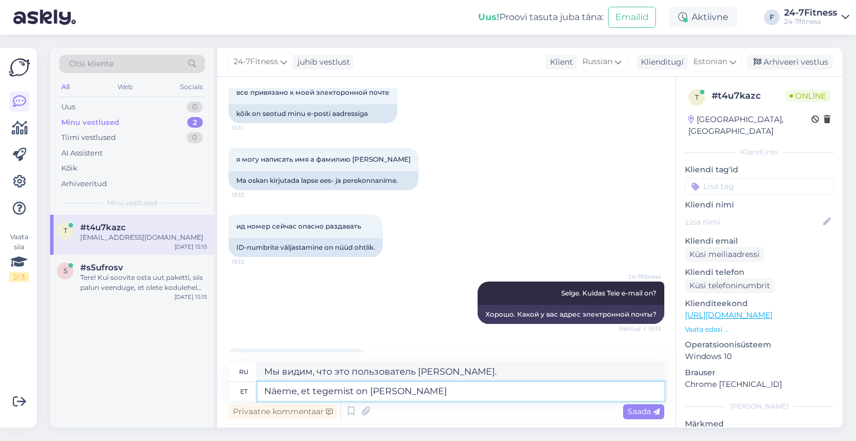
type textarea "Näeme, et tegemist on [PERSON_NAME]"
type textarea "Видим, что это пользователь [PERSON_NAME]."
type textarea "Näeme, et tegemist on Dmitri kasutajaga i"
type textarea "Мы видим, что это пользователь [PERSON_NAME]."
type textarea "Näeme, et tegemist on [PERSON_NAME] kasutajaga ning t"
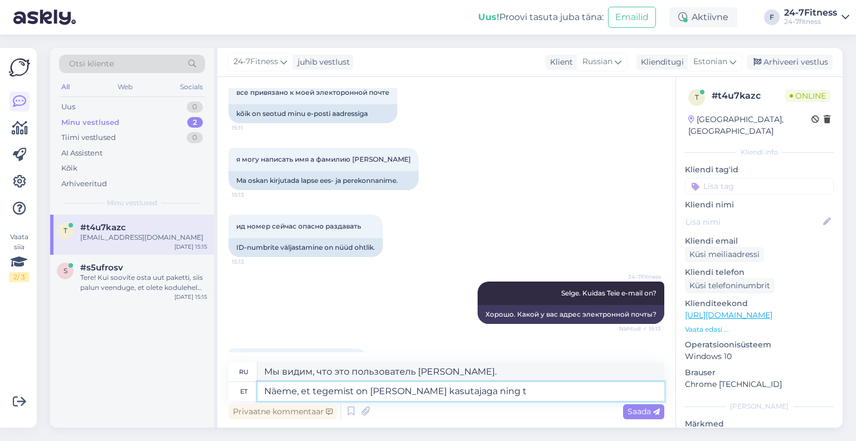
type textarea "Мы видим, что это пользователь [PERSON_NAME] и"
type textarea "Näeme, et tegemist on [PERSON_NAME] kasutajaga ning tema a"
type textarea "Мы видим, что это пользователь [PERSON_NAME] и он"
type textarea "Näeme, et tegemist on [PERSON_NAME] kasutajaga ning tema aastane le"
type textarea "Мы видим, что это пользователь [PERSON_NAME] и его возраст"
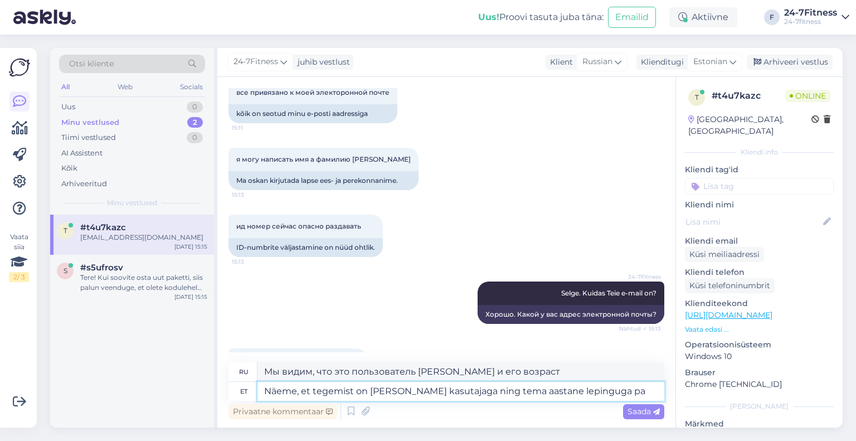
type textarea "Näeme, et tegemist on [PERSON_NAME] kasutajaga ning tema aastane lepinguga pak"
type textarea "Видим, что это пользователь [PERSON_NAME] и его годовой контракт."
type textarea "Näeme, et tegemist on [PERSON_NAME] kasutajaga ning tema aastane lepinguga pake…"
type textarea "Мы видим, что это пользователь [PERSON_NAME] и его годовой контрактный пакет."
type textarea "Näeme, et tegemist on [PERSON_NAME] kasutajaga ning tema aastane lepinguga pake…"
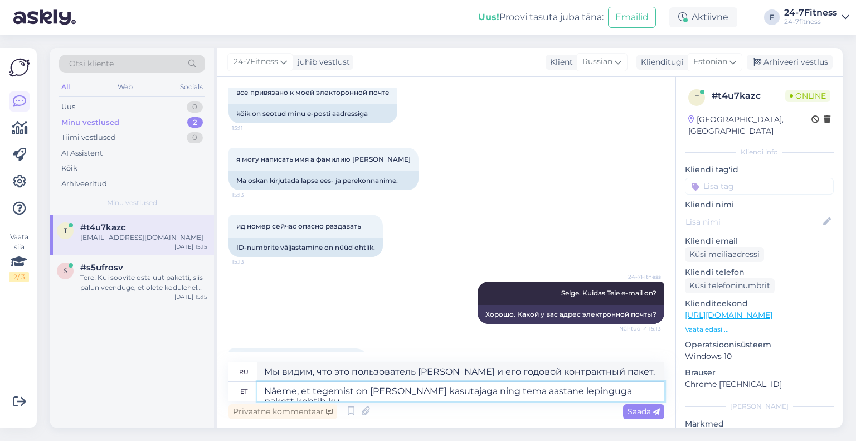
type textarea "Видим, что это пользователь [PERSON_NAME] и его годовой контрактный пакет дейст…"
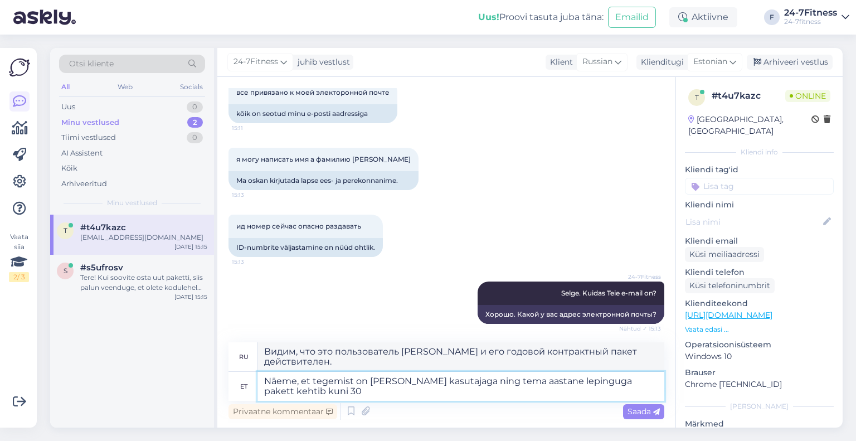
type textarea "Näeme, et tegemist on [PERSON_NAME] kasutajaga ning tema aastane lepinguga pake…"
type textarea "Мы видим, что это пользователь [PERSON_NAME] и его годовой контрактный пакет де…"
type textarea "Näeme, et tegemist on [PERSON_NAME] kasutajaga ning tema aastane lepinguga pake…"
type textarea "Видим, что это пользователь [PERSON_NAME] и его годовой контрактный пакет дейст…"
type textarea "Näeme, et tegemist on [PERSON_NAME] kasutajaga ning tema aastane lepinguga pake…"
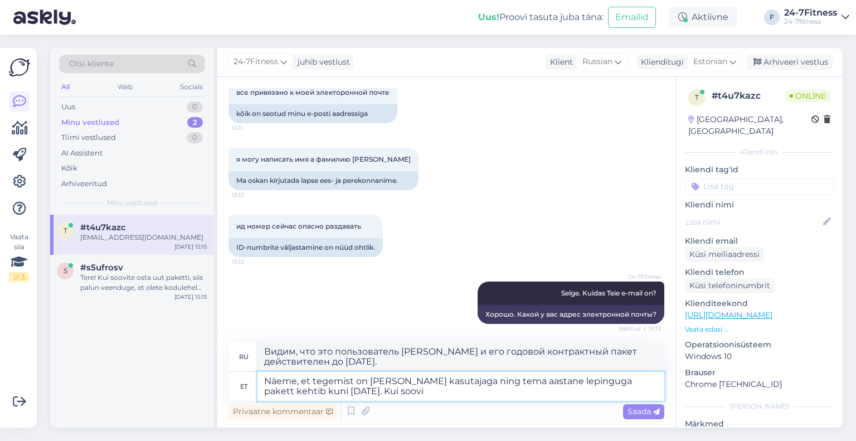
type textarea "Мы видим, что это пользователь [PERSON_NAME], и его годовой контрактный пакет д…"
type textarea "Näeme, et tegemist on [PERSON_NAME] kasutajaga ning tema aastane lepinguga pake…"
type textarea "Мы видим, что это пользователь [PERSON_NAME], и его годовой контракт действител…"
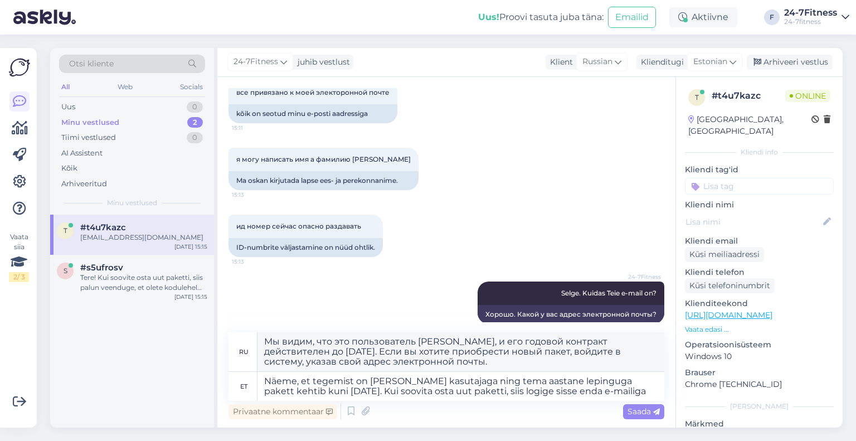
drag, startPoint x: 296, startPoint y: 309, endPoint x: 236, endPoint y: 310, distance: 59.6
click at [236, 348] on div "[EMAIL_ADDRESS][DOMAIN_NAME] 15:15" at bounding box center [297, 359] width 139 height 23
copy link "[EMAIL_ADDRESS][DOMAIN_NAME]"
click at [616, 392] on textarea "Näeme, et tegemist on [PERSON_NAME] kasutajaga ning tema aastane lepinguga pake…" at bounding box center [460, 386] width 407 height 29
paste textarea "[EMAIL_ADDRESS][DOMAIN_NAME]"
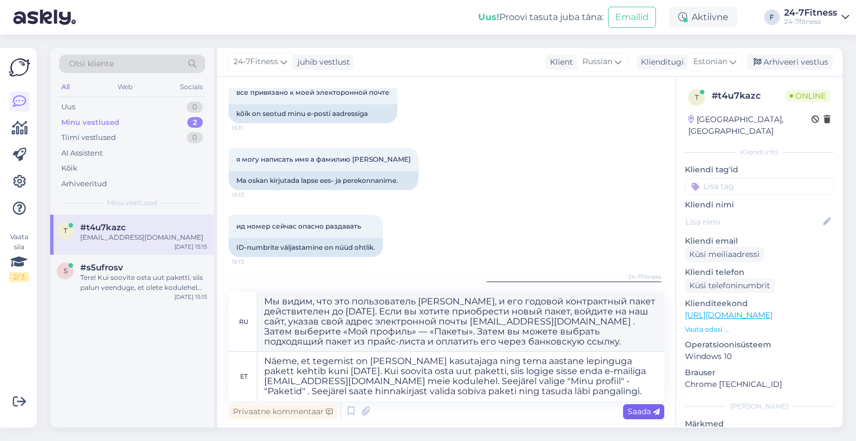
click at [642, 410] on span "Saada" at bounding box center [643, 411] width 32 height 10
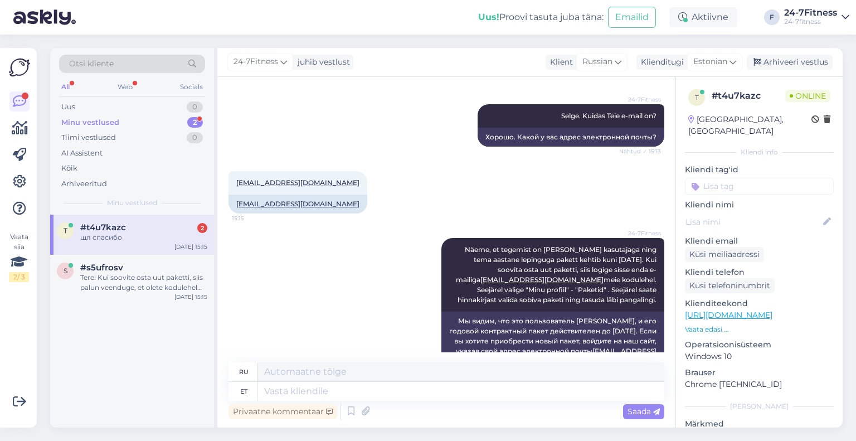
scroll to position [3174, 0]
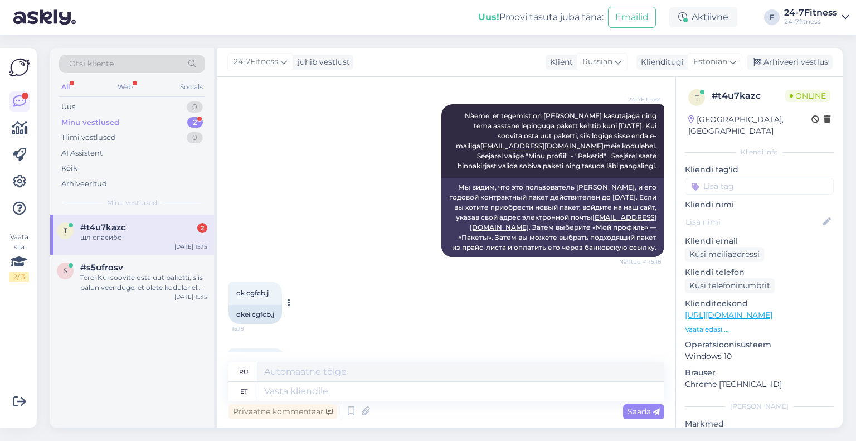
click at [268, 289] on span "ok cgfcb,j" at bounding box center [252, 293] width 32 height 8
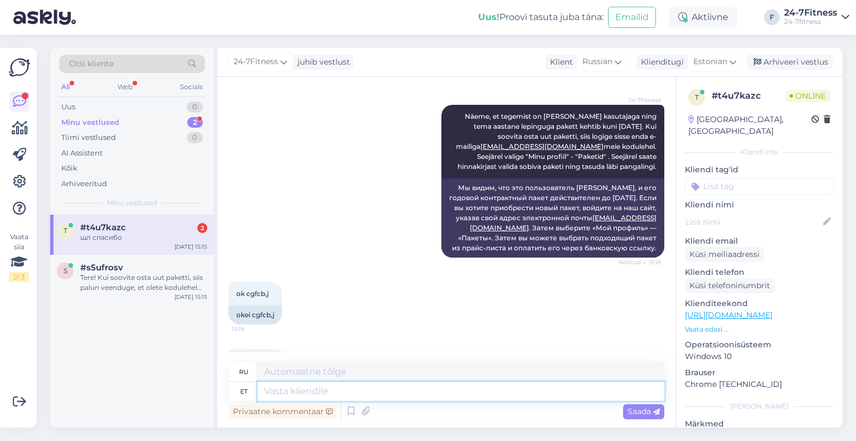
click at [358, 397] on textarea at bounding box center [460, 391] width 407 height 19
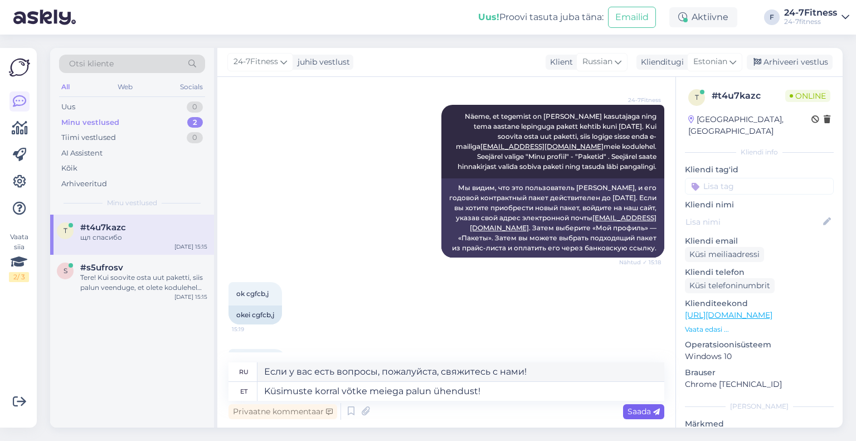
click at [625, 406] on div "Saada" at bounding box center [643, 411] width 41 height 15
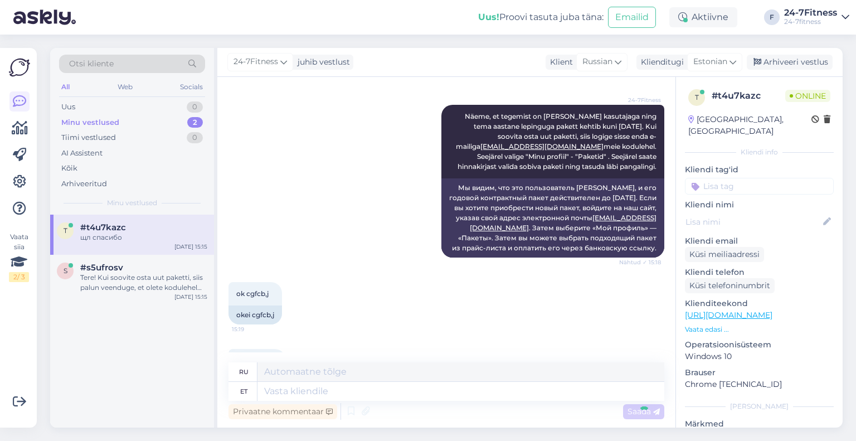
scroll to position [3241, 0]
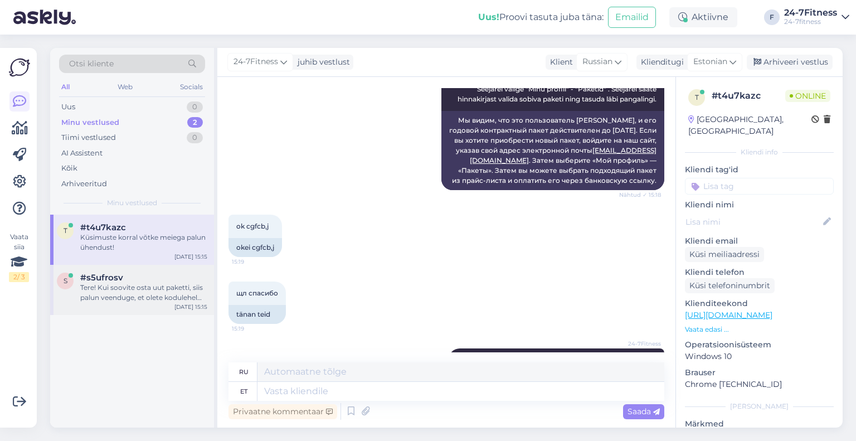
click at [151, 276] on div "#s5ufrosv" at bounding box center [143, 277] width 127 height 10
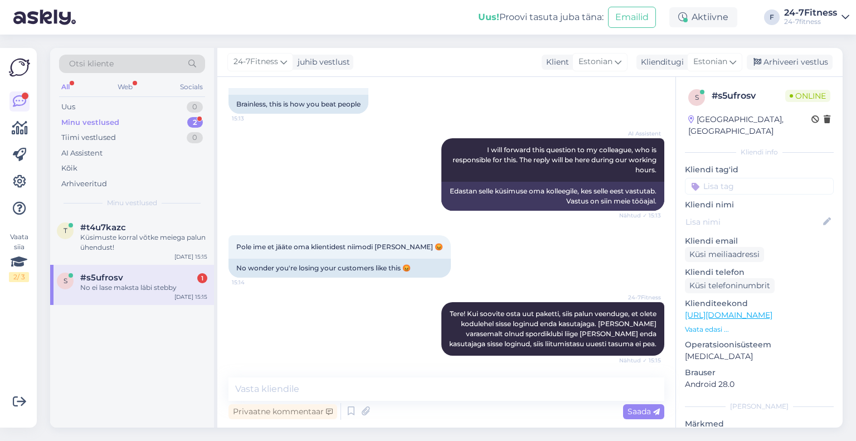
scroll to position [349, 0]
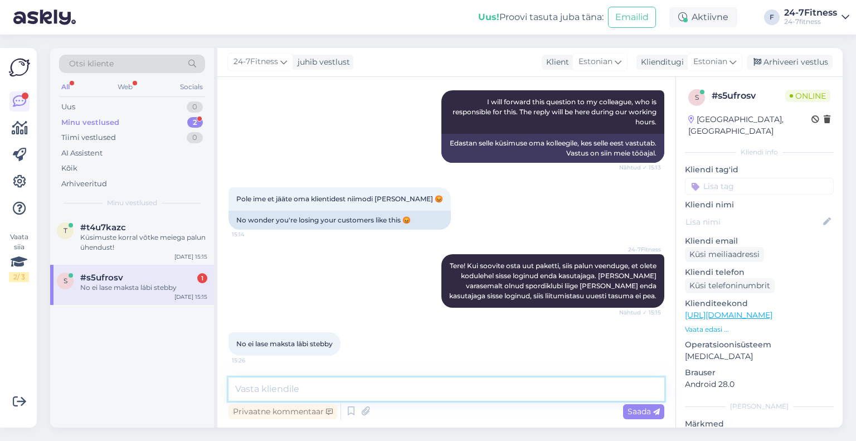
click at [376, 378] on textarea at bounding box center [446, 388] width 436 height 23
click at [334, 387] on textarea at bounding box center [446, 388] width 436 height 23
paste textarea "Lorem ipsumdo sita consec adi, el Sedd Eiusmo temporinc, utl et dolo magnaali, …"
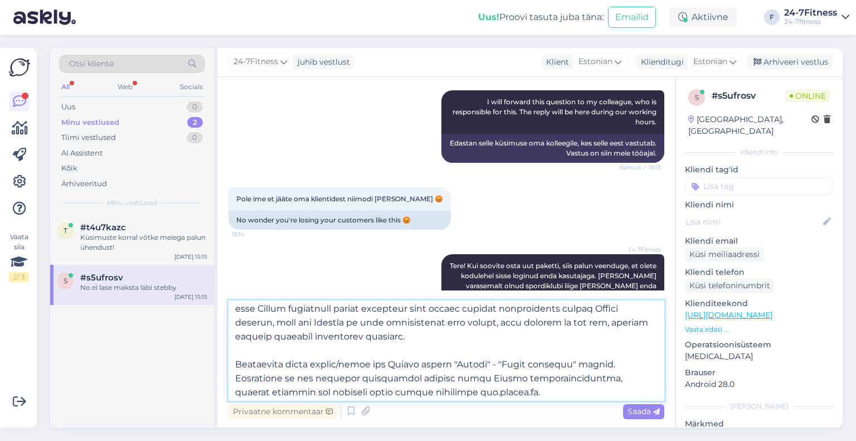
scroll to position [0, 0]
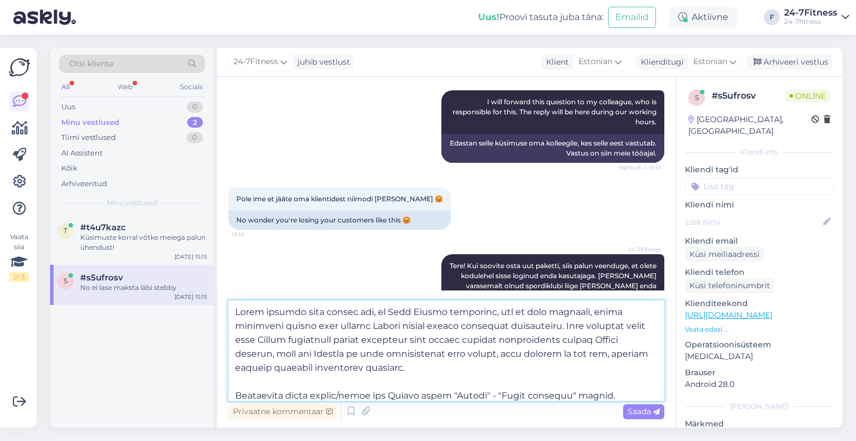
click at [237, 309] on textarea at bounding box center [446, 350] width 436 height 100
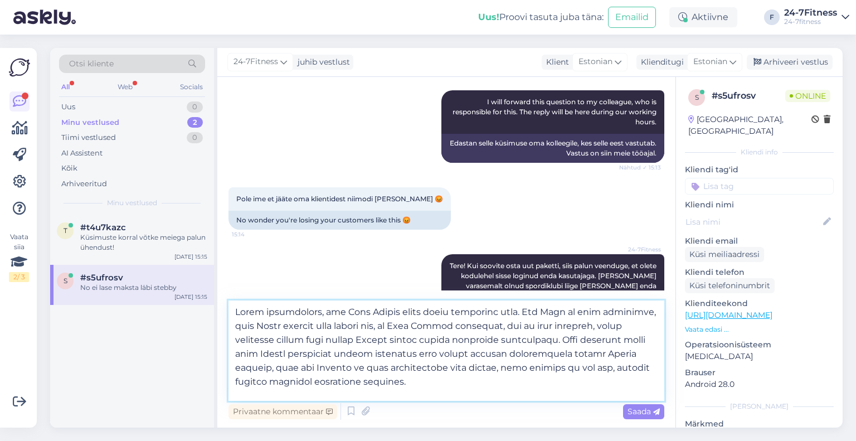
drag, startPoint x: 261, startPoint y: 320, endPoint x: 241, endPoint y: 321, distance: 19.5
click at [241, 321] on textarea at bounding box center [446, 350] width 436 height 100
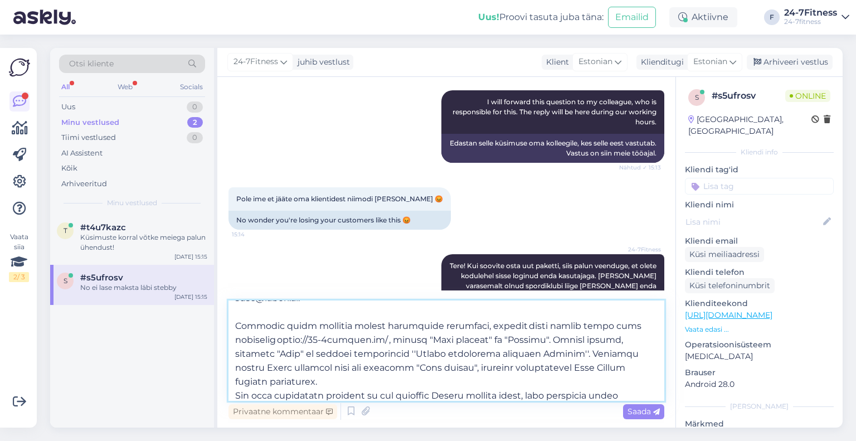
scroll to position [187, 0]
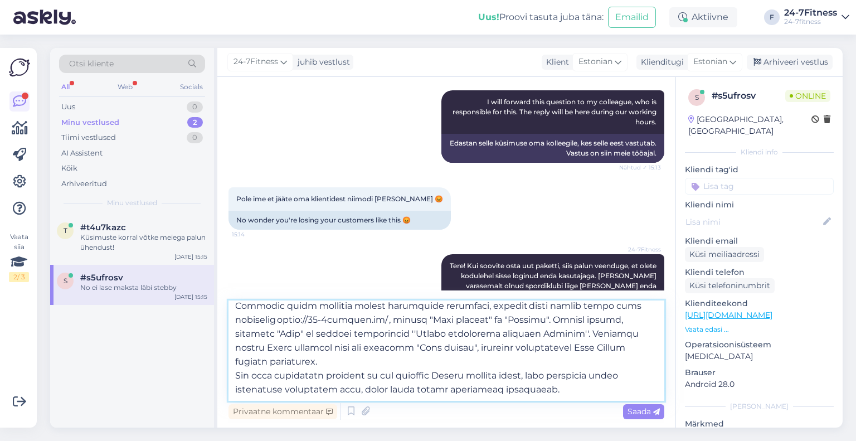
click at [553, 387] on textarea at bounding box center [446, 350] width 436 height 100
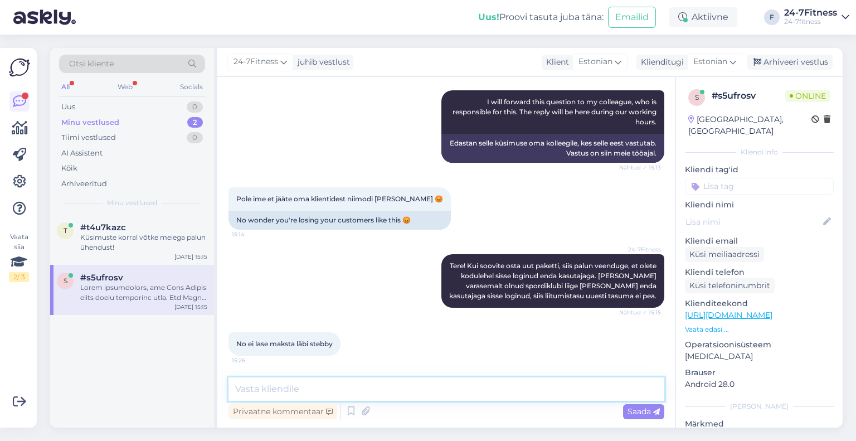
scroll to position [0, 0]
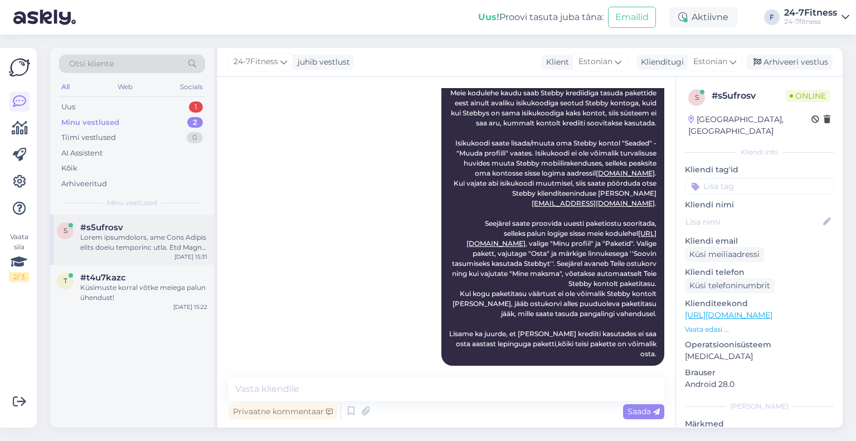
click at [113, 242] on div at bounding box center [143, 242] width 127 height 20
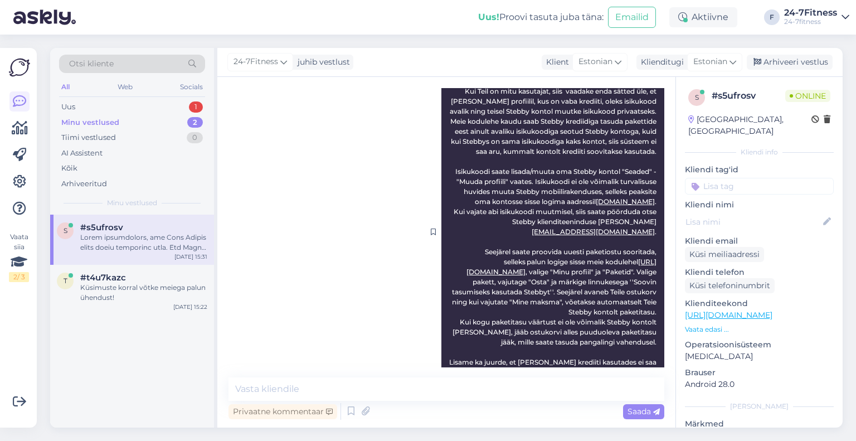
scroll to position [688, 0]
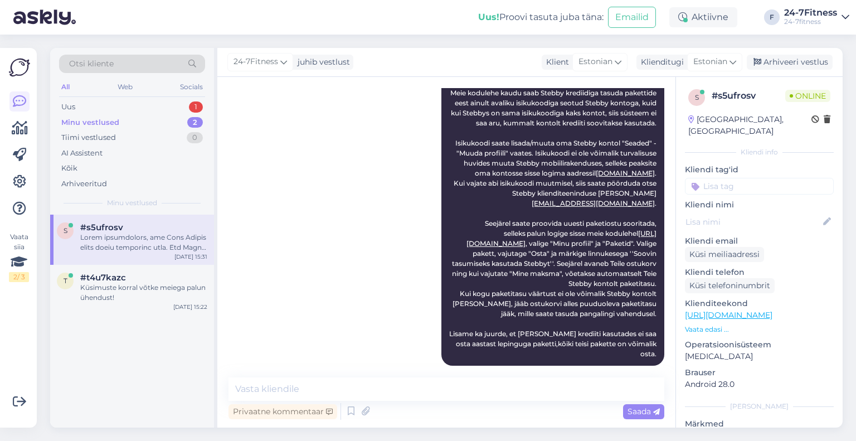
click at [133, 97] on div "Otsi kliente All Web Socials Uus 1 Minu vestlused 2 Tiimi vestlused 0 AI Assist…" at bounding box center [132, 131] width 164 height 167
click at [135, 105] on div "Uus 1" at bounding box center [132, 107] width 146 height 16
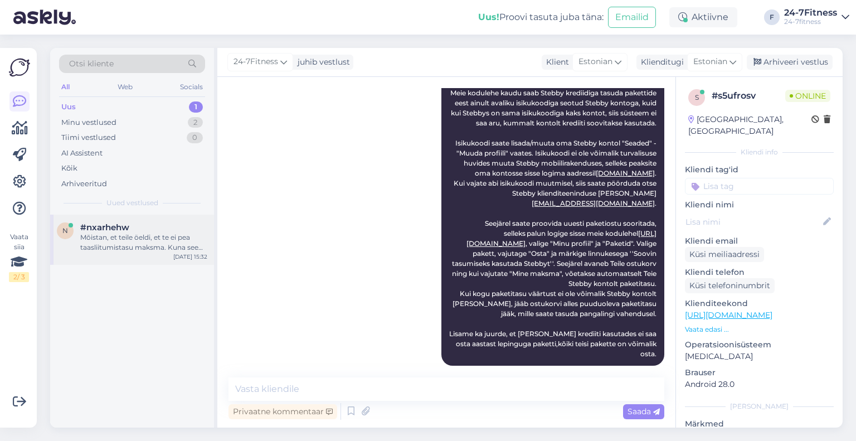
click at [134, 256] on div "n #nxarhehw Mõistan, et teile öeldi, et te ei pea taasliitumistasu maksma. Kuna…" at bounding box center [132, 240] width 164 height 50
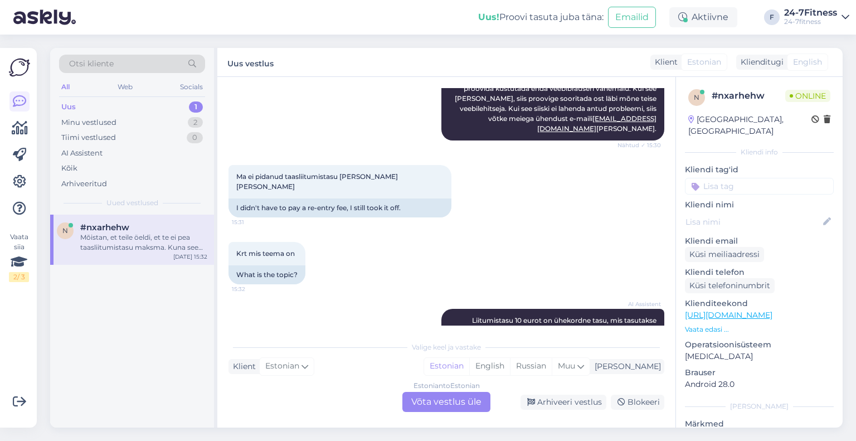
scroll to position [1101, 0]
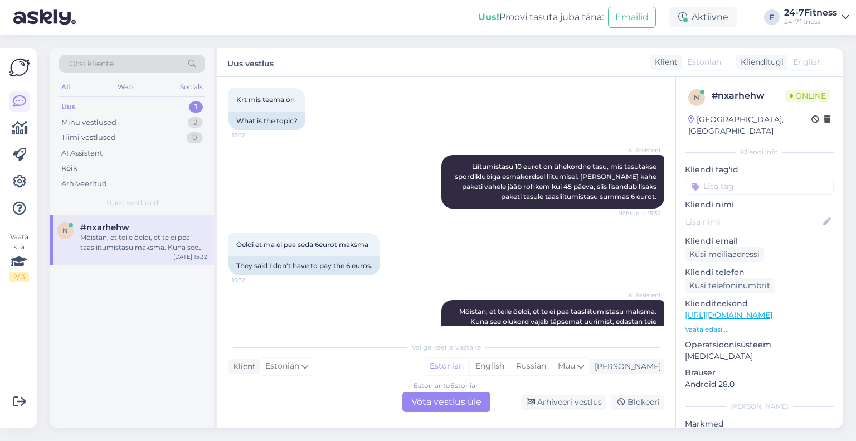
click at [440, 401] on div "Estonian to Estonian Võta vestlus üle" at bounding box center [446, 402] width 88 height 20
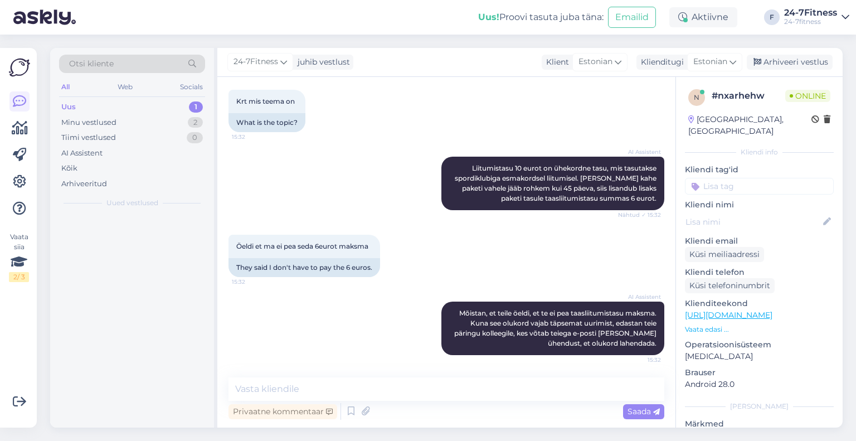
scroll to position [1059, 0]
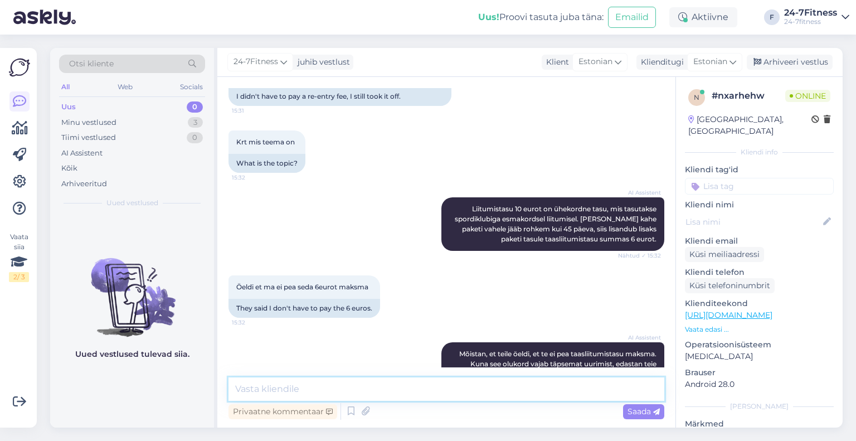
click at [379, 383] on textarea at bounding box center [446, 388] width 436 height 23
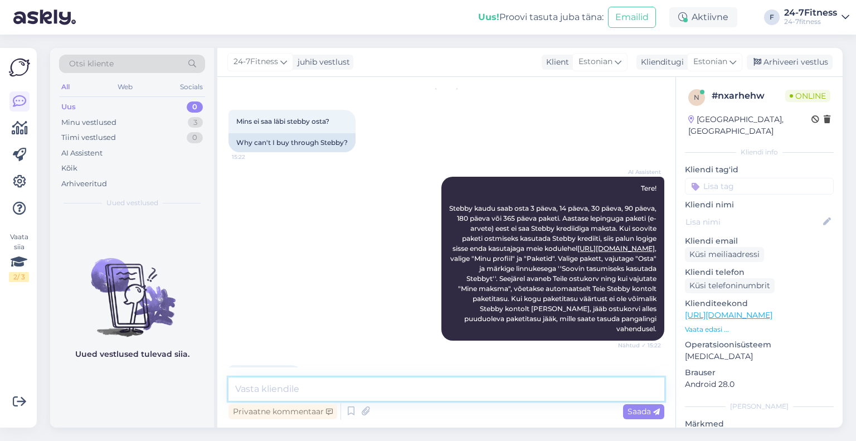
scroll to position [0, 0]
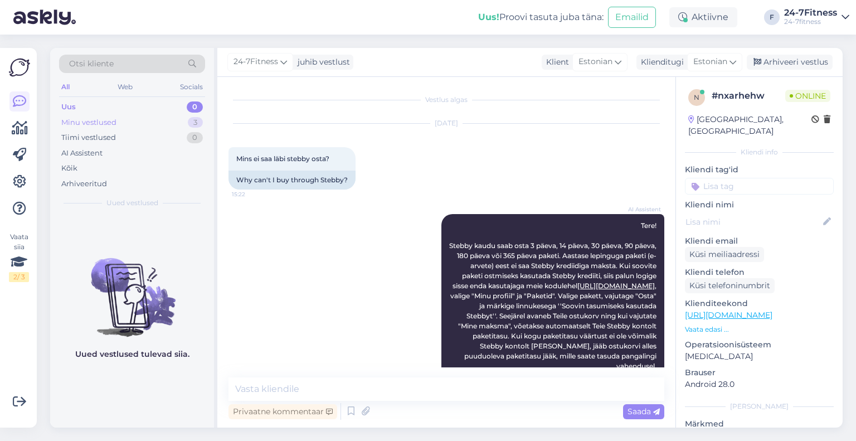
click at [93, 118] on div "Minu vestlused" at bounding box center [88, 122] width 55 height 11
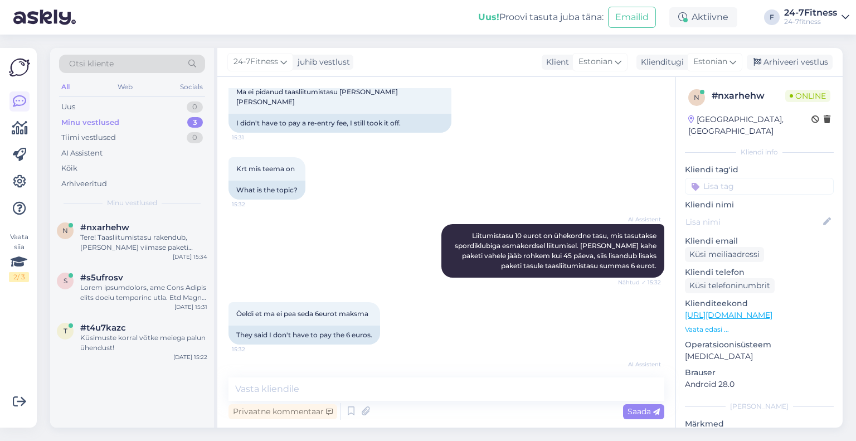
scroll to position [1157, 0]
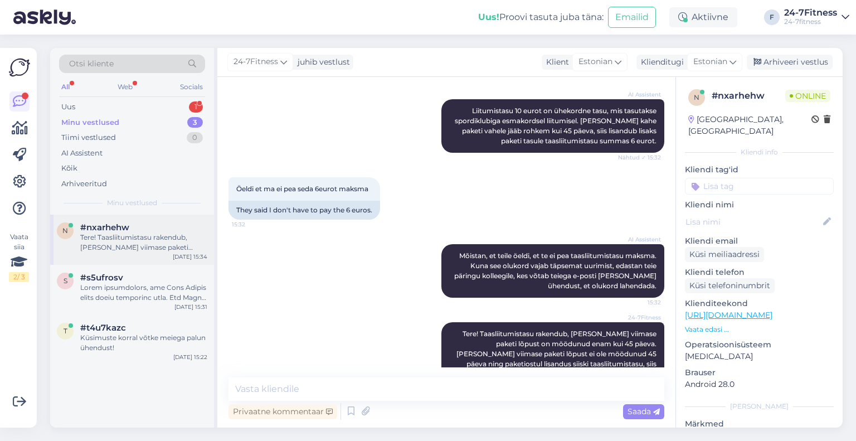
click at [116, 229] on span "#nxarhehw" at bounding box center [104, 227] width 49 height 10
click at [90, 297] on div at bounding box center [143, 292] width 127 height 20
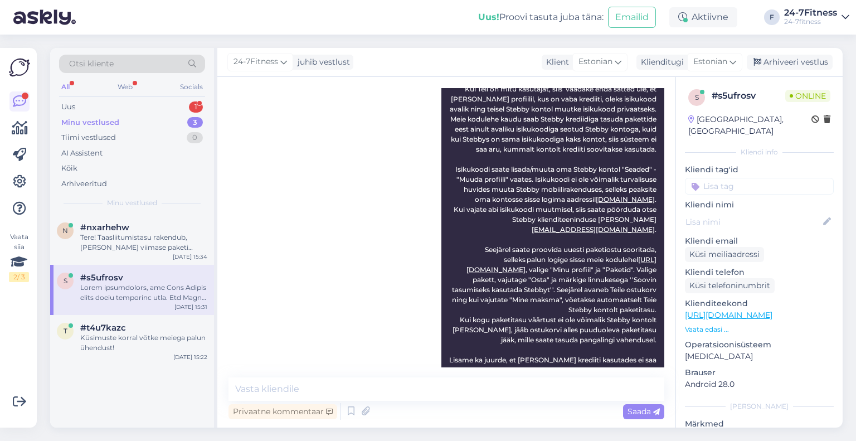
scroll to position [688, 0]
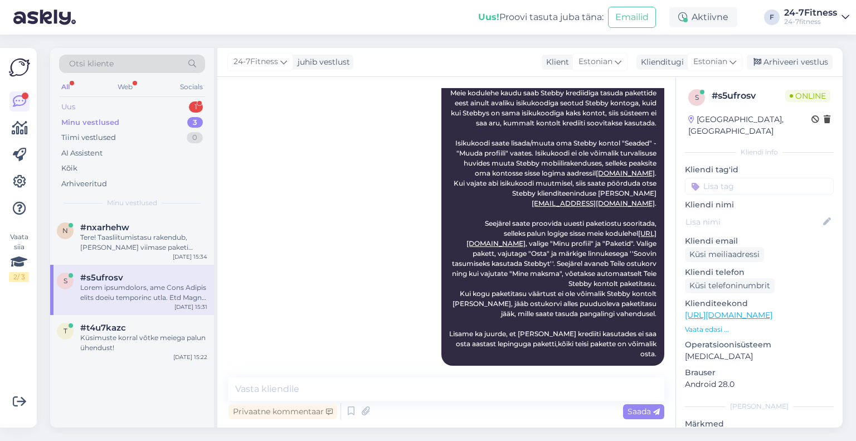
click at [125, 104] on div "Uus 1" at bounding box center [132, 107] width 146 height 16
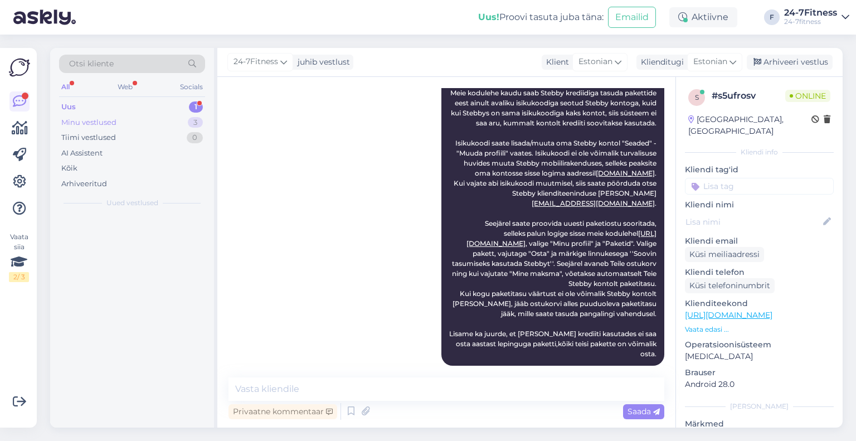
click at [127, 124] on div "Minu vestlused 3" at bounding box center [132, 123] width 146 height 16
click at [127, 113] on div "Uus 1" at bounding box center [132, 107] width 146 height 16
click at [117, 82] on div "Web" at bounding box center [125, 87] width 20 height 14
click at [74, 82] on div "All Web Socials" at bounding box center [132, 88] width 146 height 17
click at [67, 84] on div "All" at bounding box center [65, 87] width 13 height 14
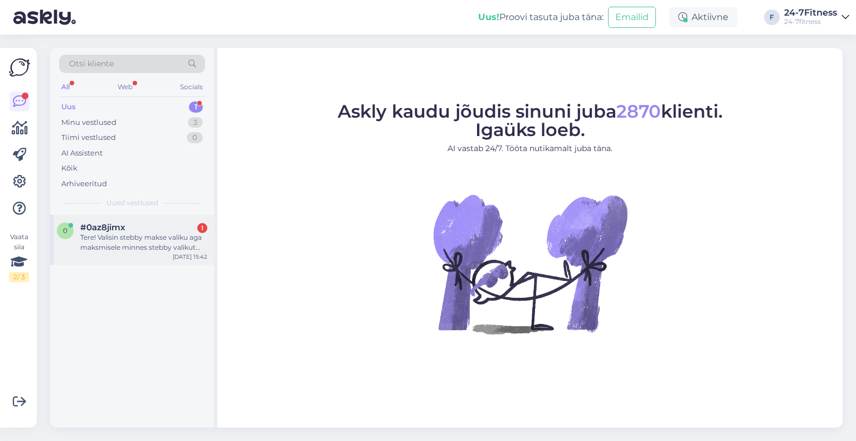
click at [118, 246] on div "Tere! Valisin stebby makse valiku aga maksmisele minnes stebby valikut pole. Ku…" at bounding box center [143, 242] width 127 height 20
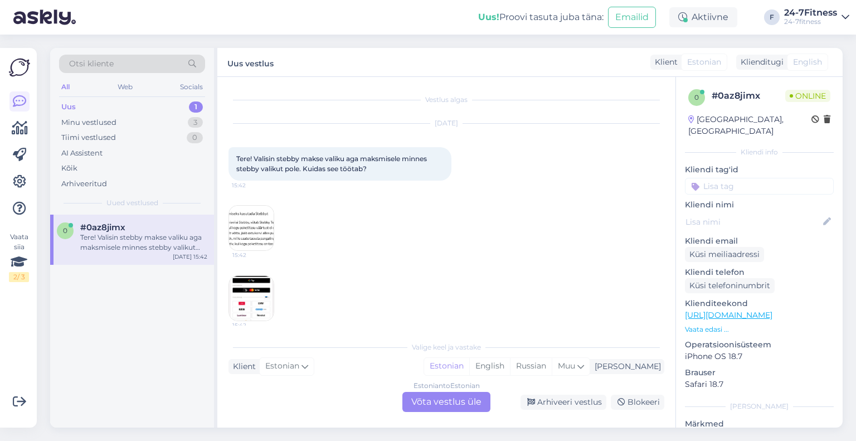
click at [276, 262] on div "[DATE] Tere! Valisin stebby makse valiku aga maksmisele minnes stebby valikut p…" at bounding box center [446, 222] width 436 height 222
click at [261, 253] on span "15:42" at bounding box center [253, 255] width 42 height 8
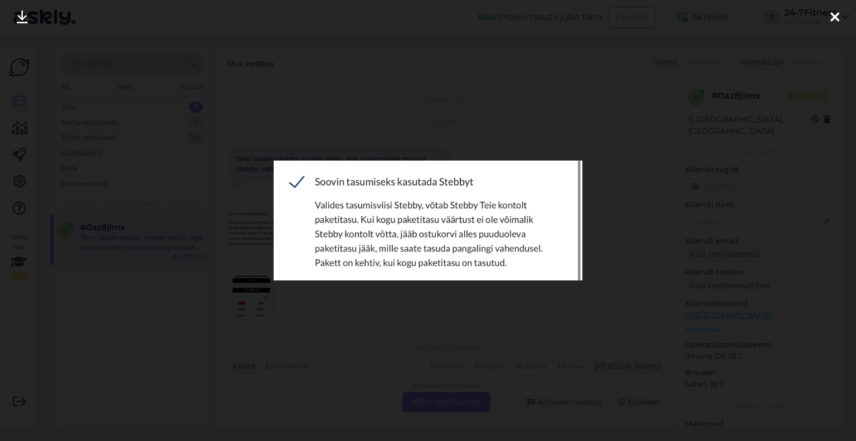
click at [269, 202] on div at bounding box center [428, 220] width 856 height 441
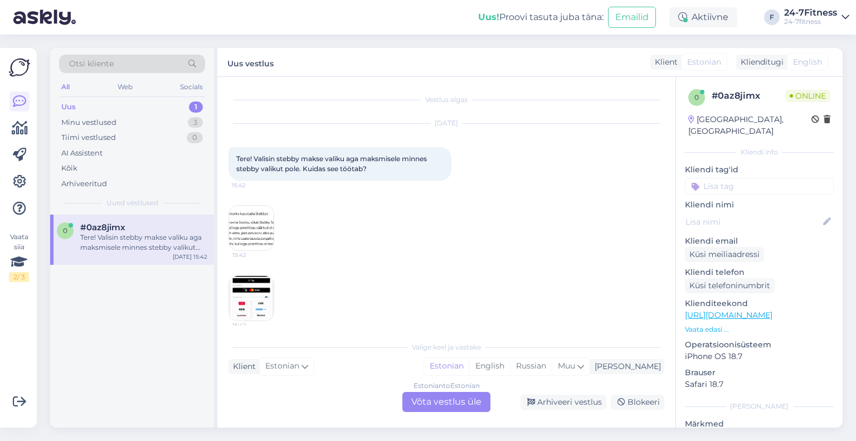
click at [265, 312] on img at bounding box center [251, 298] width 45 height 45
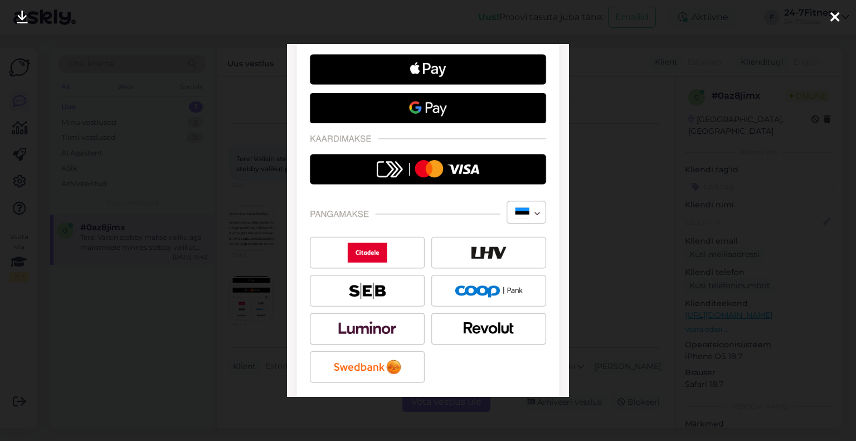
click at [217, 181] on div at bounding box center [428, 220] width 856 height 441
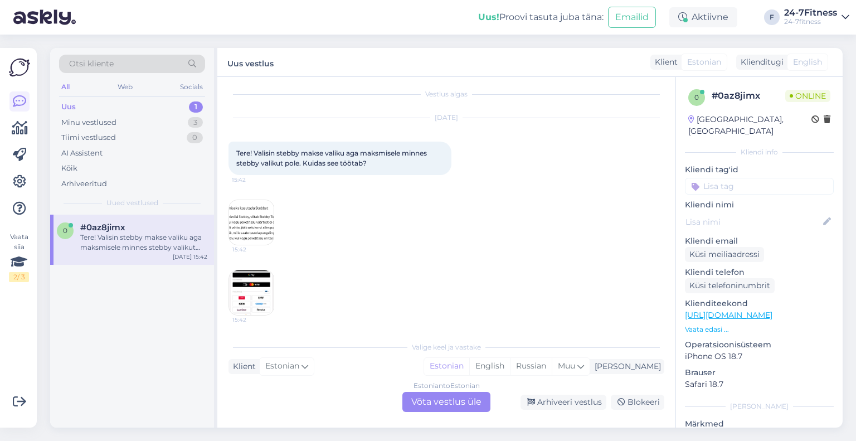
scroll to position [7, 0]
click at [444, 403] on div "Estonian to Estonian Võta vestlus üle" at bounding box center [446, 402] width 88 height 20
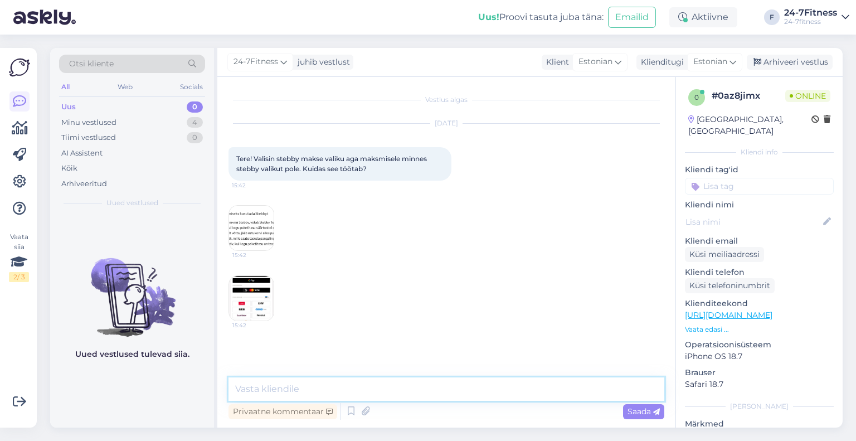
click at [369, 377] on textarea at bounding box center [446, 388] width 436 height 23
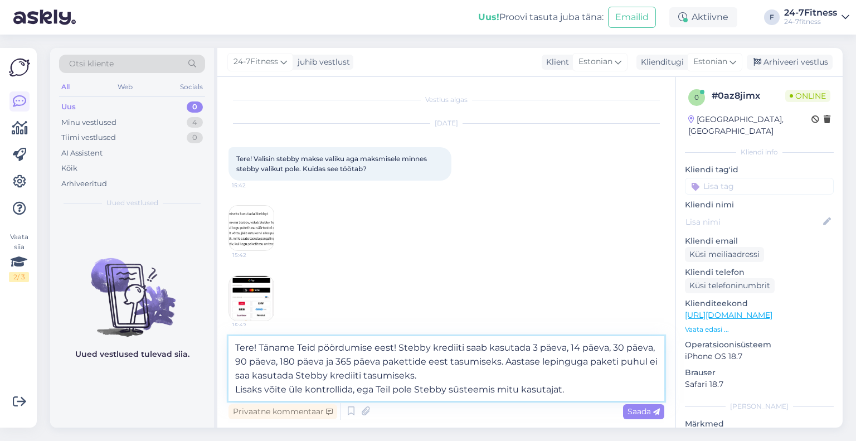
click at [235, 384] on textarea "Tere! Täname Teid pöördumise eest! Stebby krediiti saab kasutada 3 päeva, 14 pä…" at bounding box center [446, 368] width 436 height 65
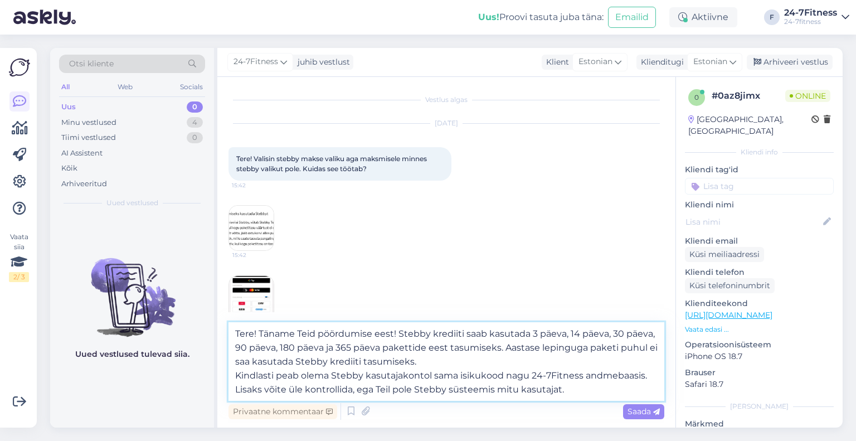
click at [579, 387] on textarea "Tere! Täname Teid pöördumise eest! Stebby krediiti saab kasutada 3 päeva, 14 pä…" at bounding box center [446, 361] width 436 height 79
type textarea "Tere! Täname Teid pöördumise eest! Stebby krediiti saab kasutada 3 päeva, 14 pä…"
click at [432, 367] on textarea "Tere! Täname Teid pöördumise eest! Stebby krediiti saab kasutada 3 päeva, 14 pä…" at bounding box center [446, 361] width 436 height 79
click at [651, 413] on span "Saada" at bounding box center [643, 411] width 32 height 10
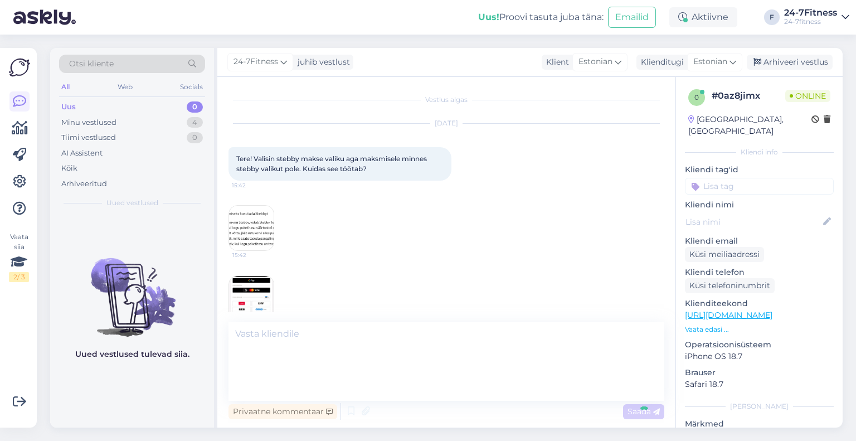
scroll to position [74, 0]
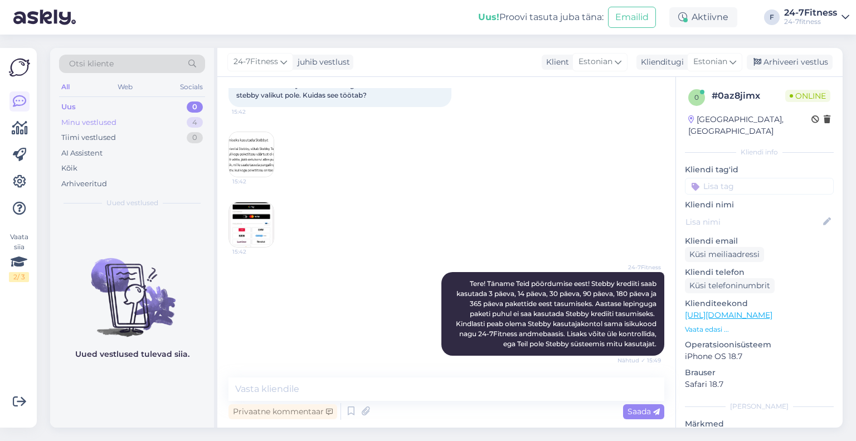
click at [131, 128] on div "Minu vestlused 4" at bounding box center [132, 123] width 146 height 16
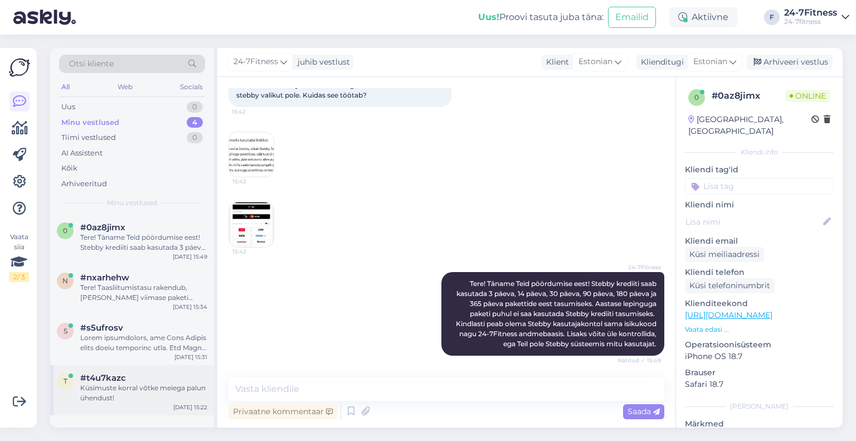
click at [124, 396] on div "Küsimuste korral võtke meiega palun ühendust!" at bounding box center [143, 393] width 127 height 20
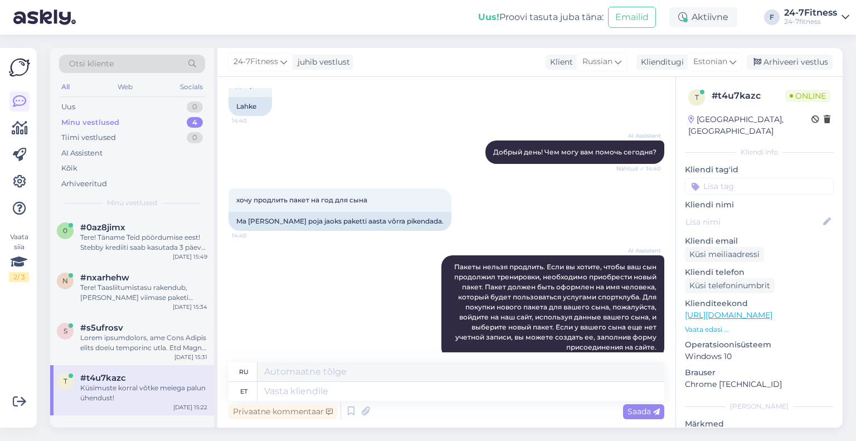
scroll to position [3241, 0]
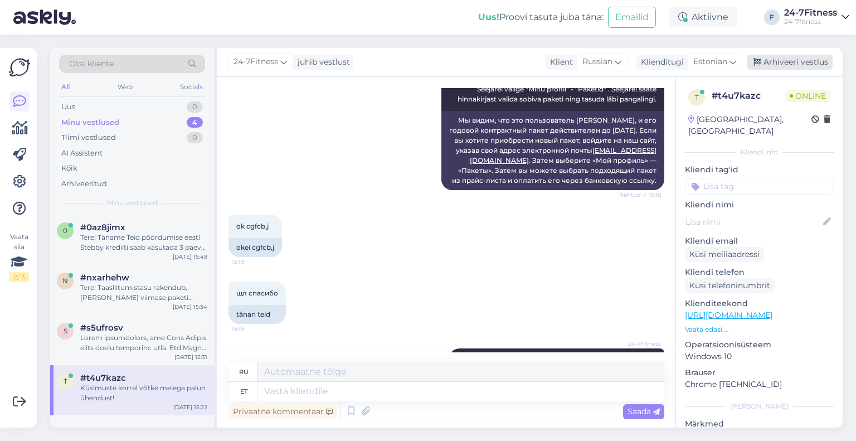
click at [785, 62] on div "Arhiveeri vestlus" at bounding box center [790, 62] width 86 height 15
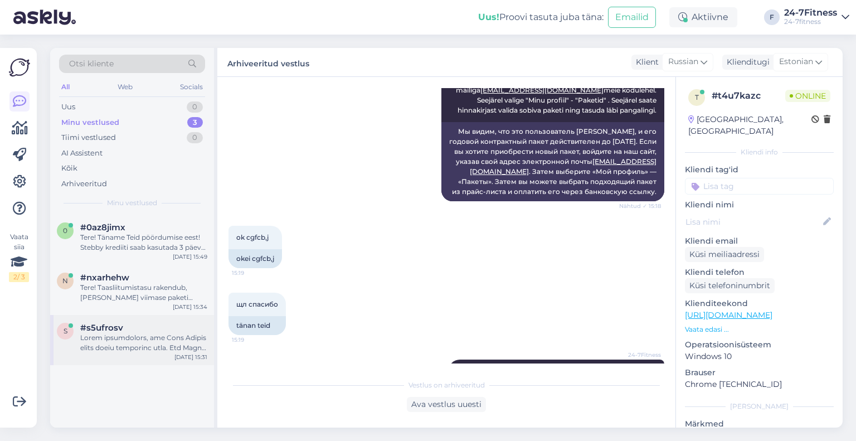
click at [116, 335] on div at bounding box center [143, 343] width 127 height 20
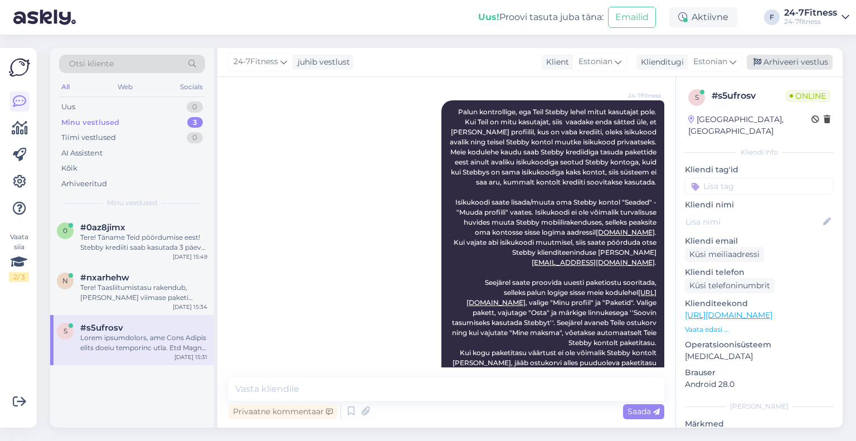
click at [776, 57] on div "Arhiveeri vestlus" at bounding box center [790, 62] width 86 height 15
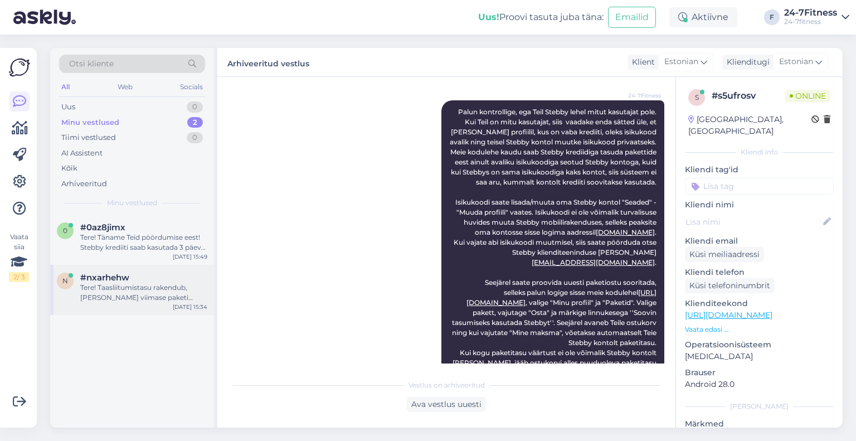
click at [131, 294] on div "Tere! Taasliitumistasu rakendub, [PERSON_NAME] viimase paketi lõpust on möödunu…" at bounding box center [143, 292] width 127 height 20
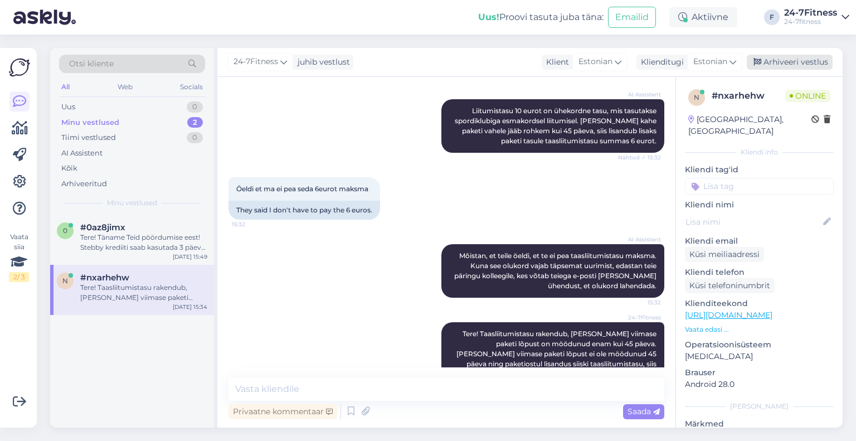
click at [809, 61] on div "Arhiveeri vestlus" at bounding box center [790, 62] width 86 height 15
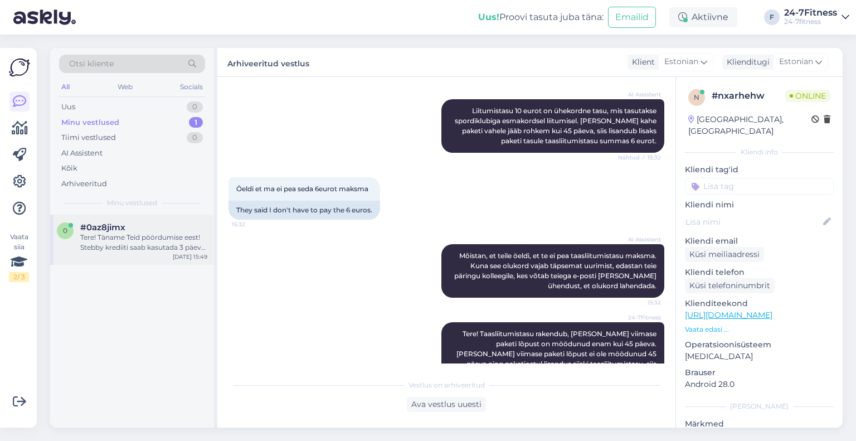
click at [140, 242] on div "Tere! Täname Teid pöördumise eest! Stebby krediiti saab kasutada 3 päeva, 14 pä…" at bounding box center [143, 242] width 127 height 20
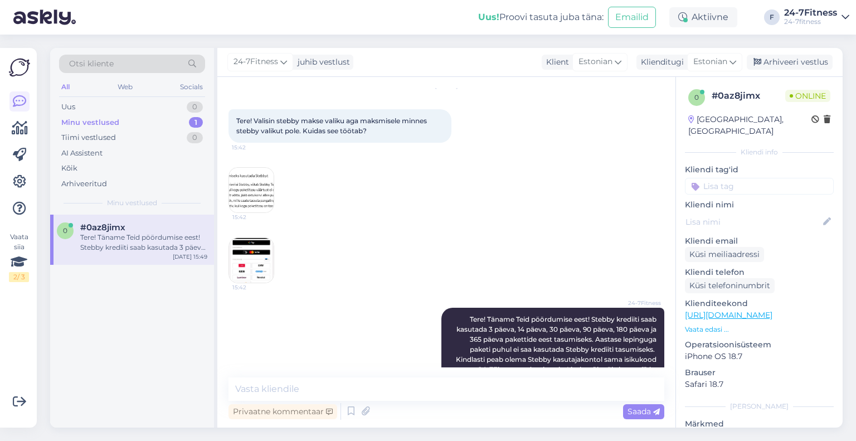
scroll to position [74, 0]
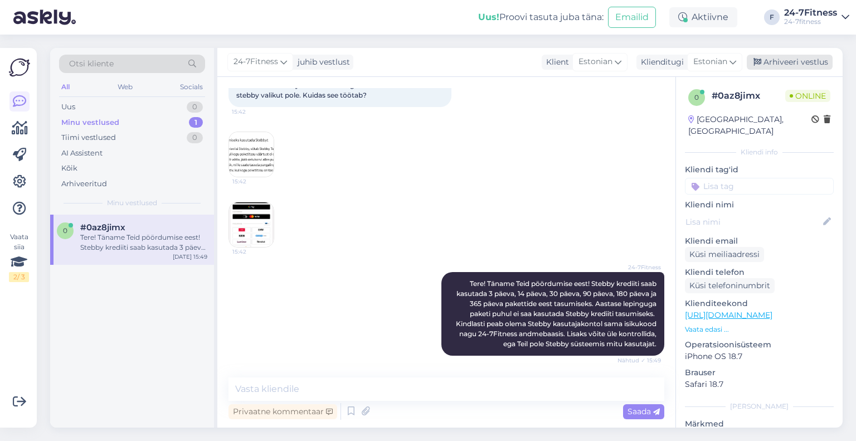
click at [775, 61] on div "Arhiveeri vestlus" at bounding box center [790, 62] width 86 height 15
